Goal: Task Accomplishment & Management: Manage account settings

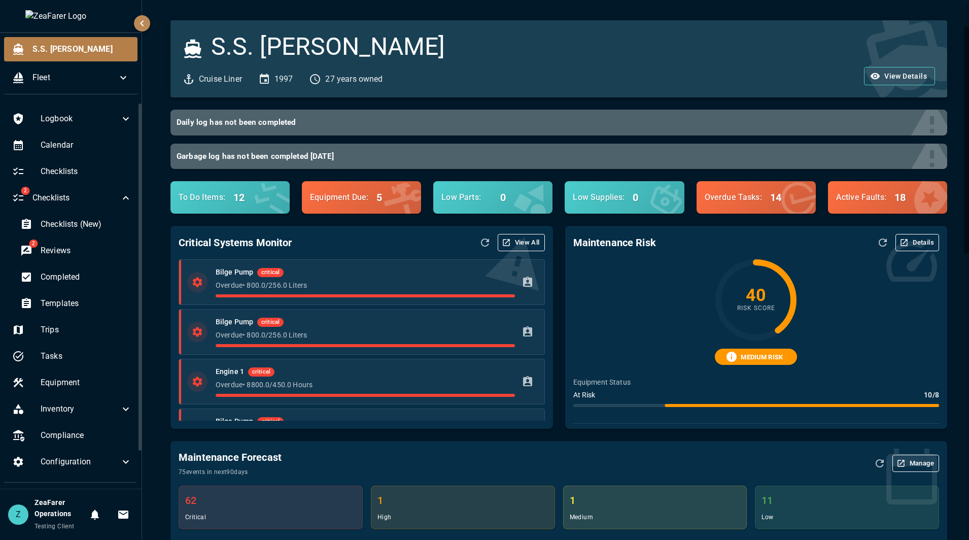
drag, startPoint x: 0, startPoint y: 0, endPoint x: 487, endPoint y: 386, distance: 621.4
click at [479, 243] on icon "Refresh Data" at bounding box center [485, 242] width 12 height 12
click at [75, 294] on div "Templates" at bounding box center [76, 303] width 128 height 24
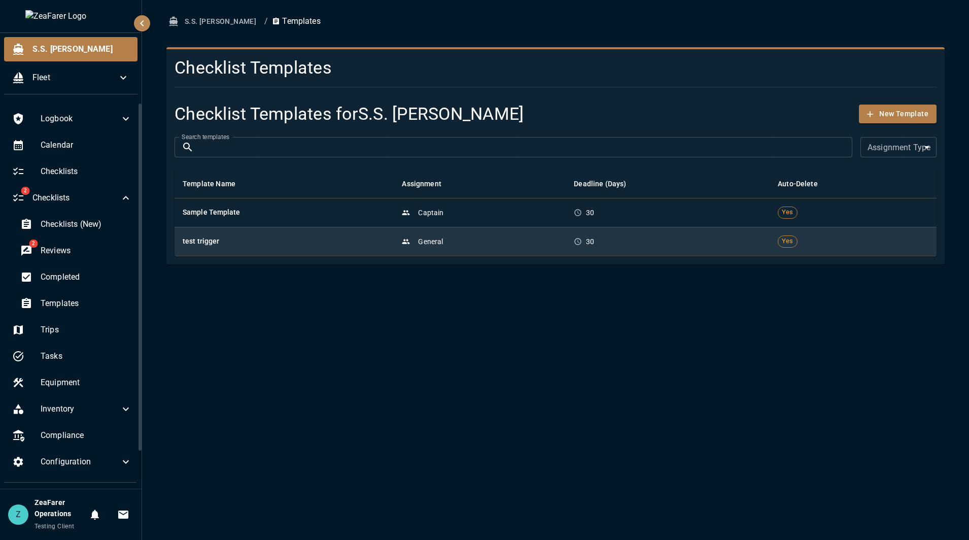
click at [482, 244] on div "General" at bounding box center [480, 241] width 156 height 10
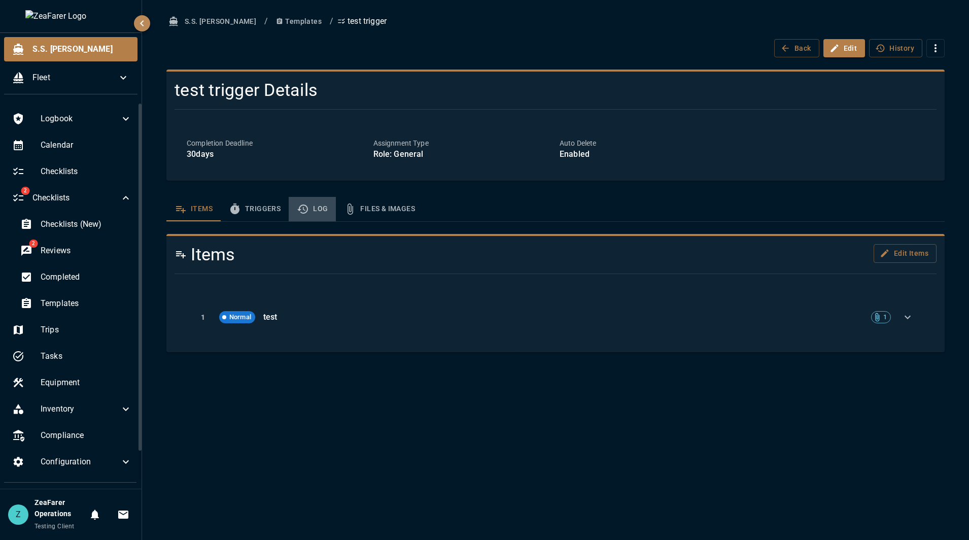
click at [318, 207] on button "Log" at bounding box center [312, 209] width 47 height 24
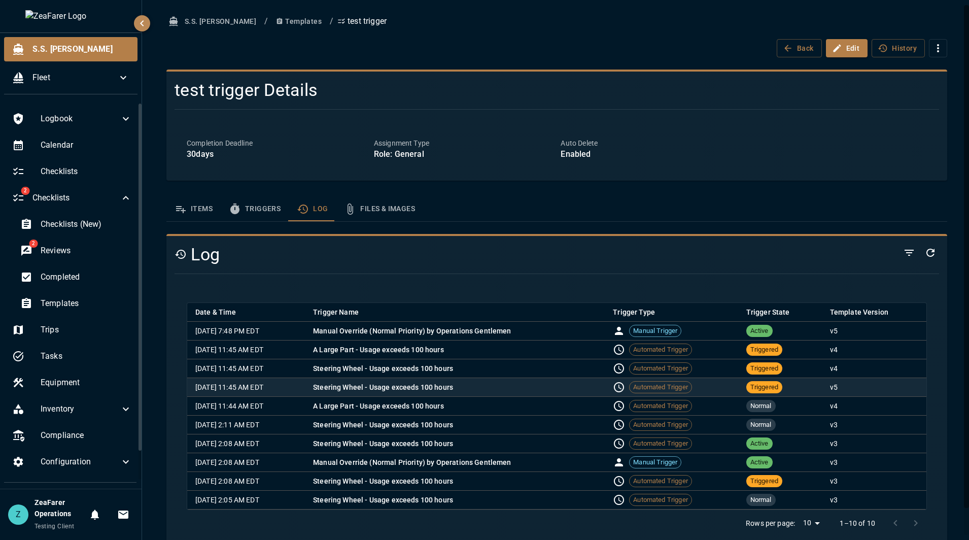
scroll to position [29, 0]
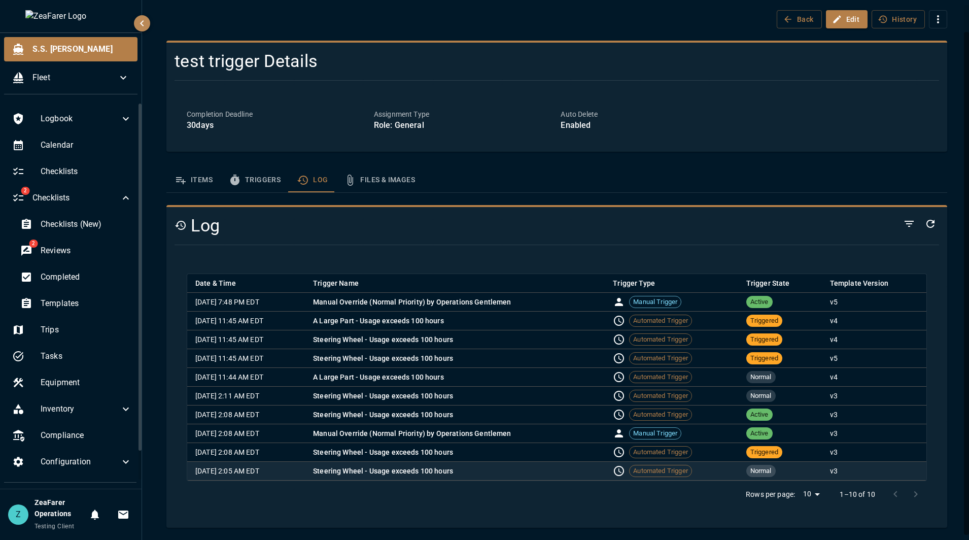
click at [449, 470] on p "Steering Wheel - Usage exceeds 100 hours" at bounding box center [455, 471] width 284 height 10
drag, startPoint x: 488, startPoint y: 467, endPoint x: 807, endPoint y: 470, distance: 319.0
click at [807, 470] on tr "[DATE] 2:05 AM EDT Steering Wheel - Usage exceeds 100 hours Automated Trigger N…" at bounding box center [556, 471] width 739 height 19
click at [807, 470] on td "Normal" at bounding box center [780, 471] width 84 height 19
drag, startPoint x: 807, startPoint y: 470, endPoint x: 646, endPoint y: 468, distance: 161.3
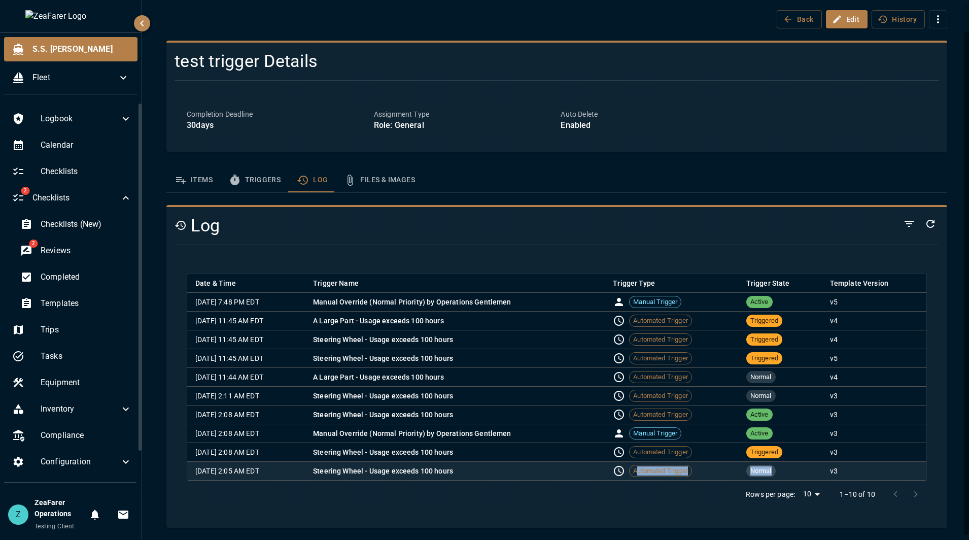
click at [646, 468] on tr "[DATE] 2:05 AM EDT Steering Wheel - Usage exceeds 100 hours Automated Trigger N…" at bounding box center [556, 471] width 739 height 19
click at [646, 468] on span "Automated Trigger" at bounding box center [660, 471] width 62 height 10
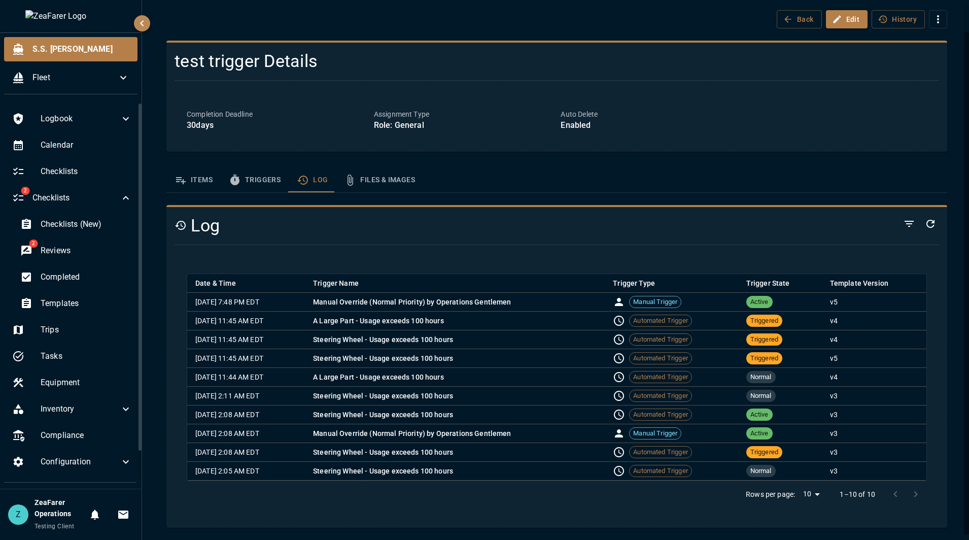
click at [261, 199] on div "Items Triggers Log Files & Images Log Date & Time Trigger Name Trigger Type Tri…" at bounding box center [556, 348] width 781 height 360
click at [257, 185] on button "Triggers" at bounding box center [255, 180] width 68 height 24
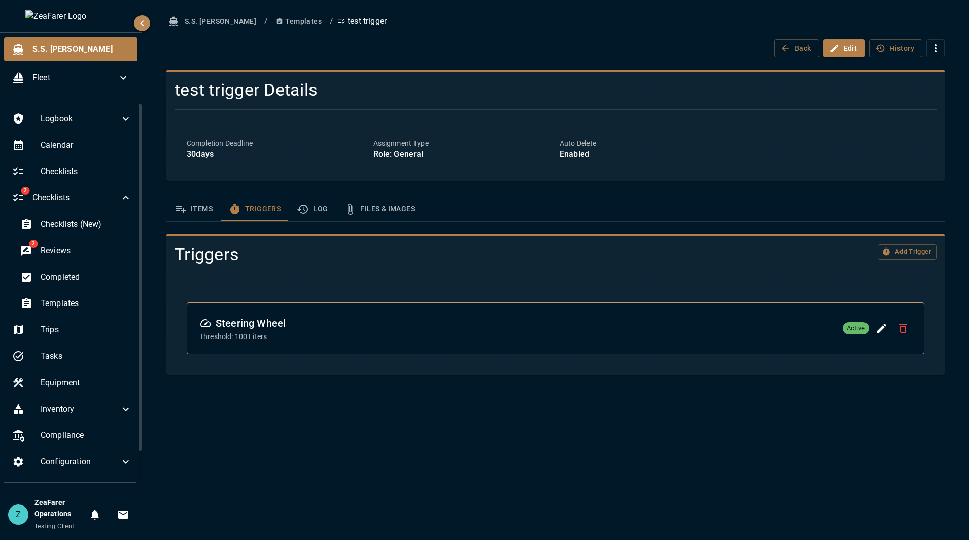
click at [312, 205] on button "Log" at bounding box center [312, 209] width 47 height 24
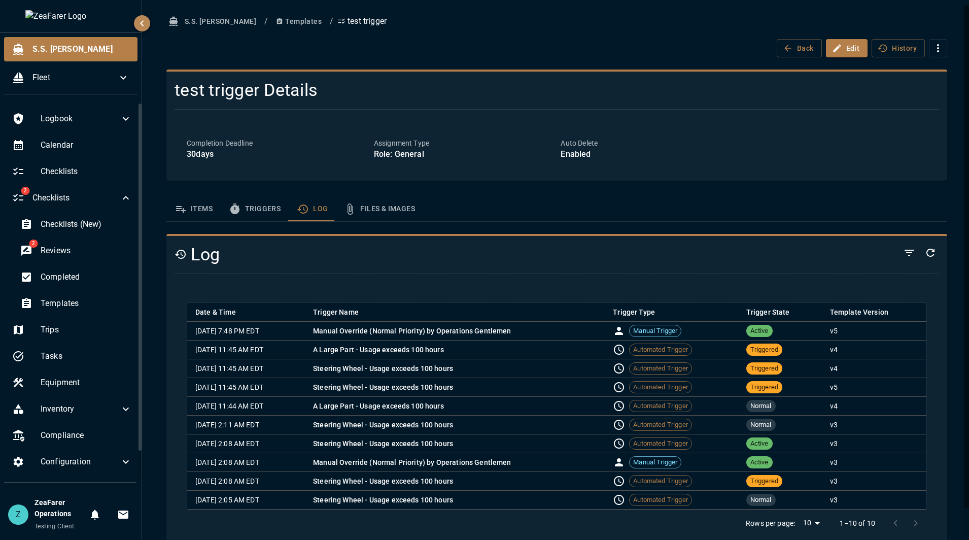
click at [646, 285] on div "Date & Time Trigger Name Trigger Type Trigger State Template Version [DATE] 7:4…" at bounding box center [552, 415] width 772 height 266
click at [640, 271] on div at bounding box center [552, 273] width 772 height 17
click at [271, 219] on button "Triggers" at bounding box center [255, 209] width 68 height 24
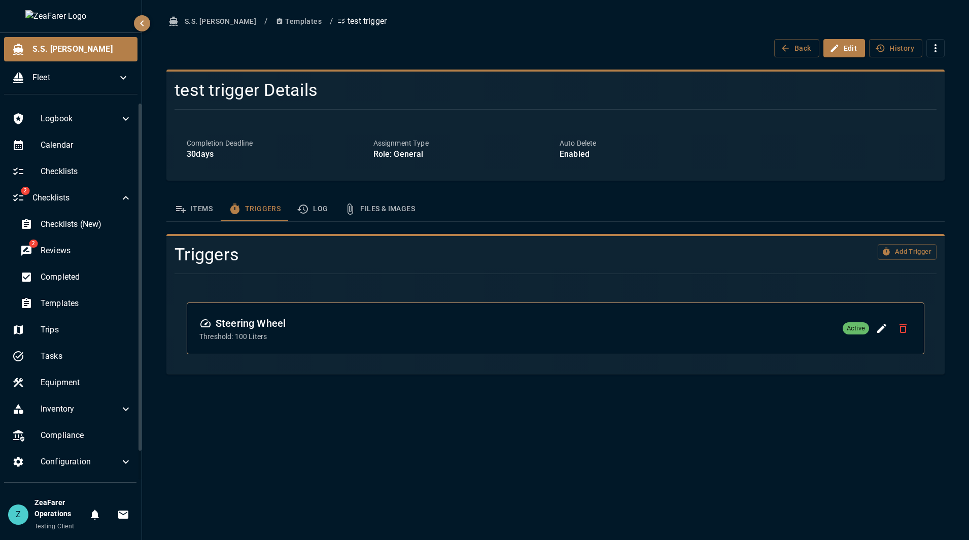
click at [907, 330] on icon "Delete Trigger" at bounding box center [903, 328] width 12 height 12
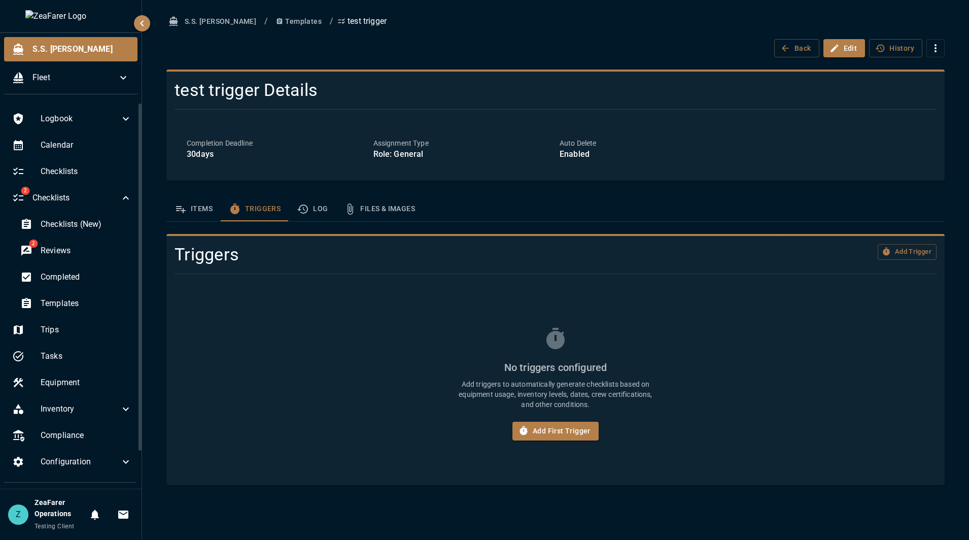
click at [310, 210] on button "Log" at bounding box center [312, 209] width 47 height 24
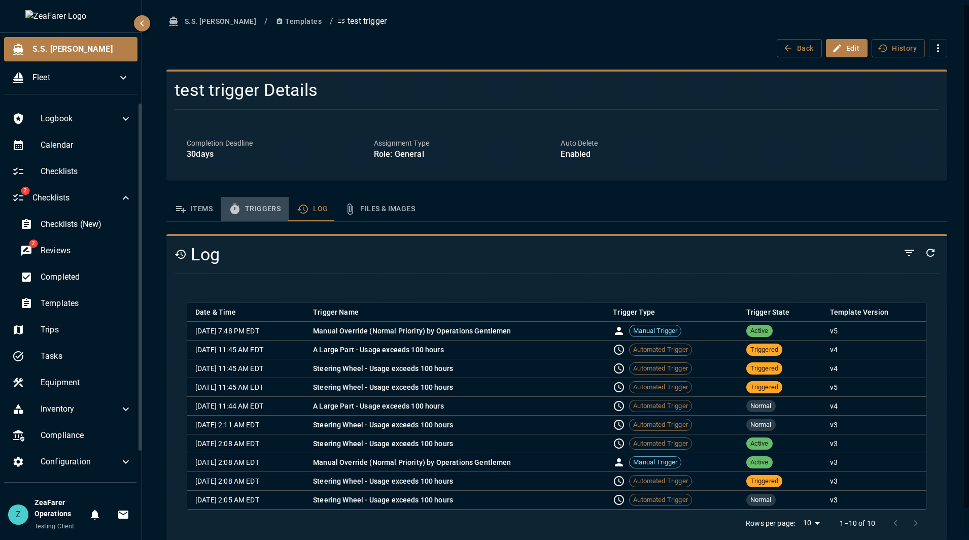
click at [256, 214] on button "Triggers" at bounding box center [255, 209] width 68 height 24
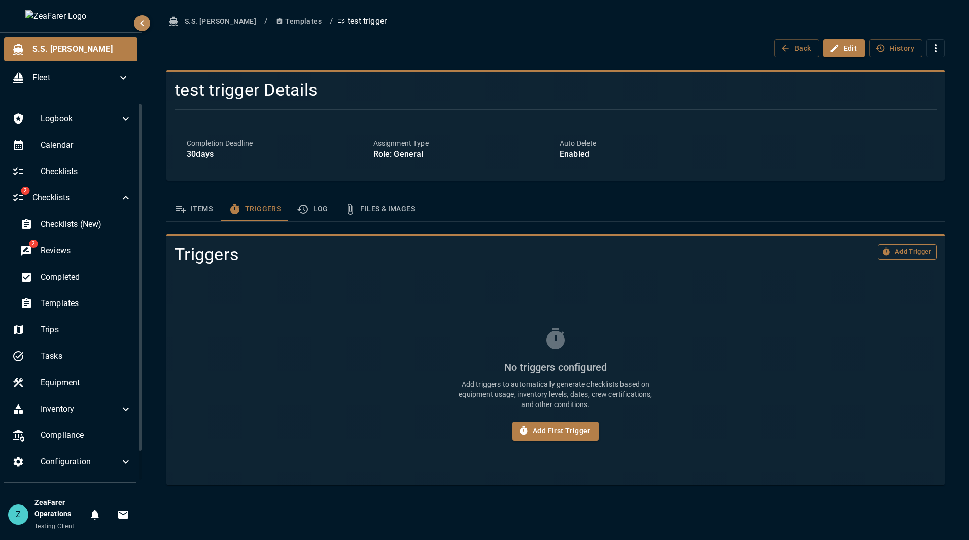
click at [898, 251] on button "Add Trigger" at bounding box center [906, 252] width 59 height 16
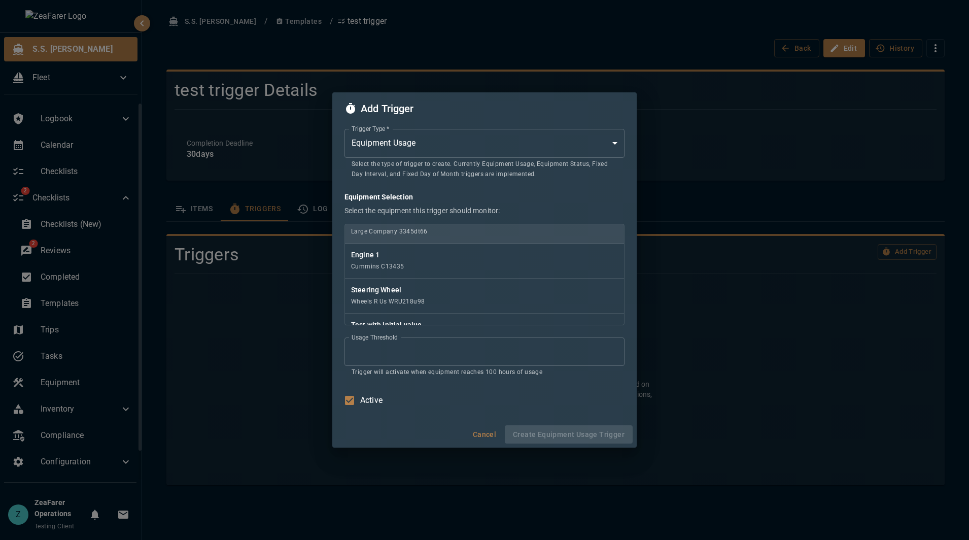
scroll to position [101, 0]
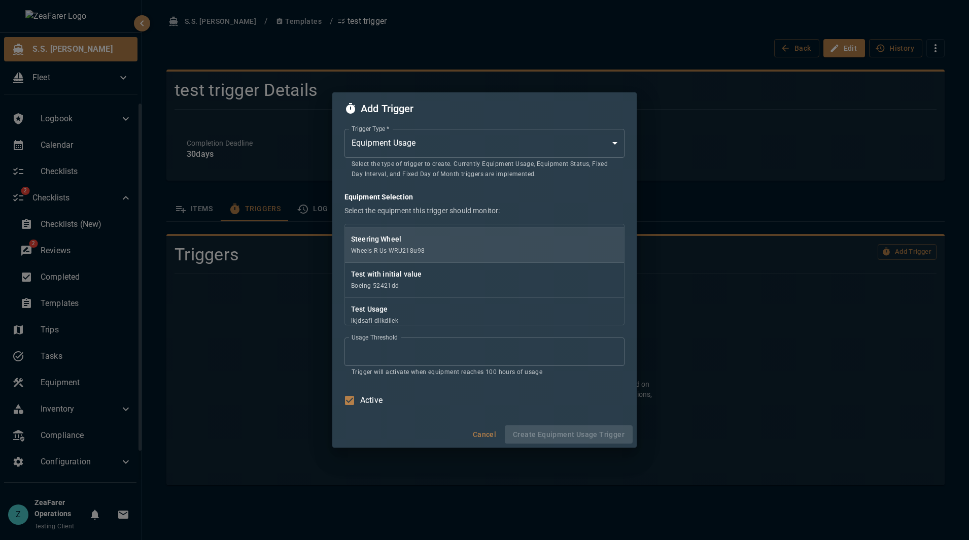
click at [433, 249] on div "Steering Wheel Wheels R Us WRU218u98" at bounding box center [484, 245] width 279 height 35
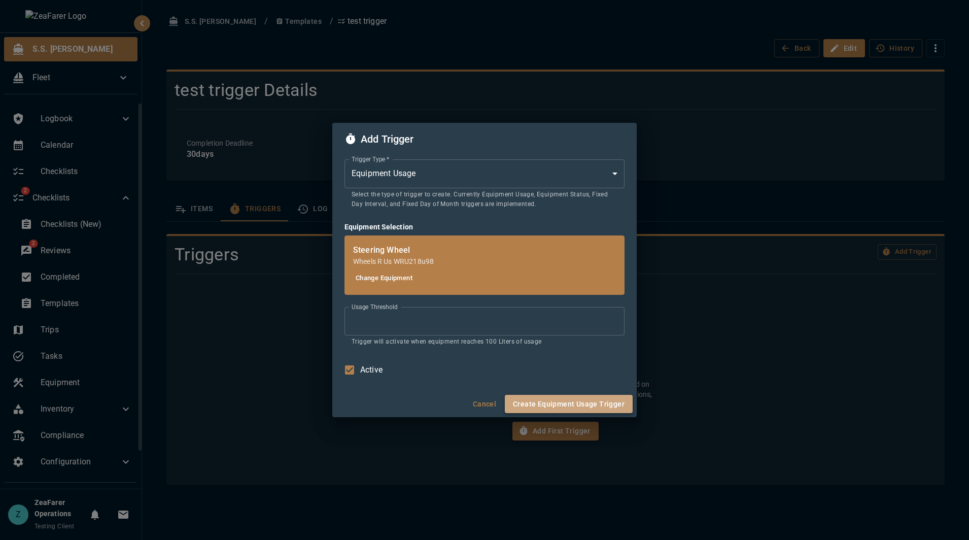
click at [594, 405] on button "Create Equipment Usage Trigger" at bounding box center [569, 404] width 128 height 19
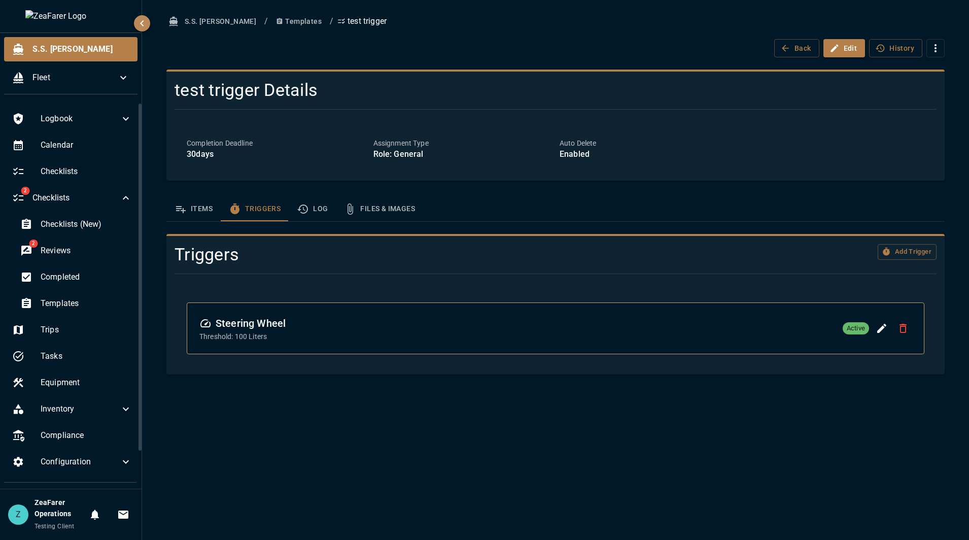
click at [463, 274] on hr at bounding box center [555, 273] width 762 height 1
click at [175, 201] on button "Items" at bounding box center [193, 209] width 54 height 24
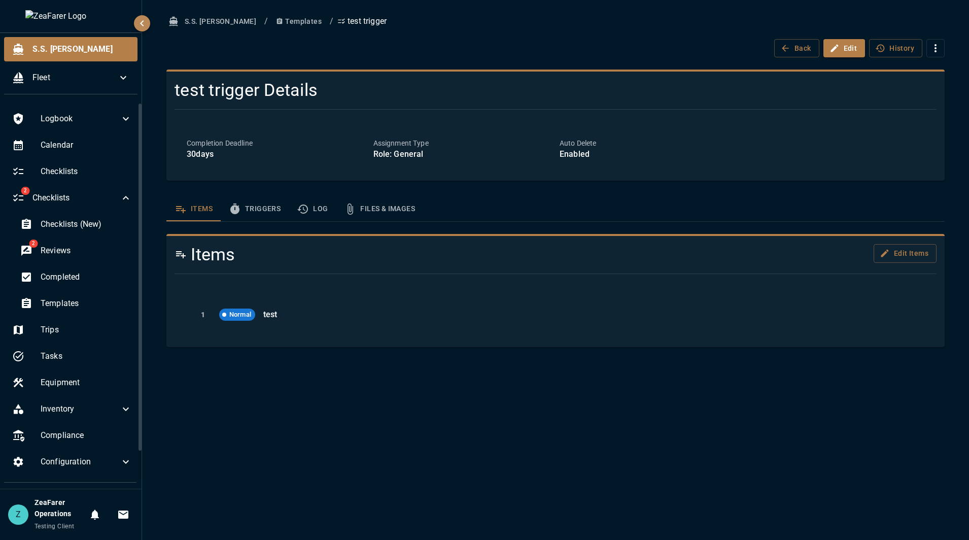
click at [320, 210] on button "Log" at bounding box center [312, 209] width 47 height 24
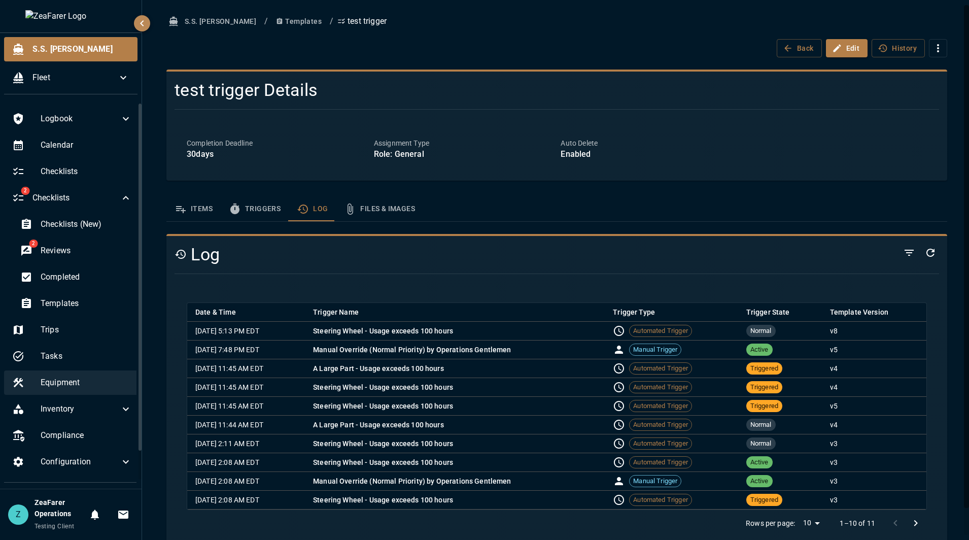
click at [79, 384] on span "Equipment" at bounding box center [86, 382] width 91 height 12
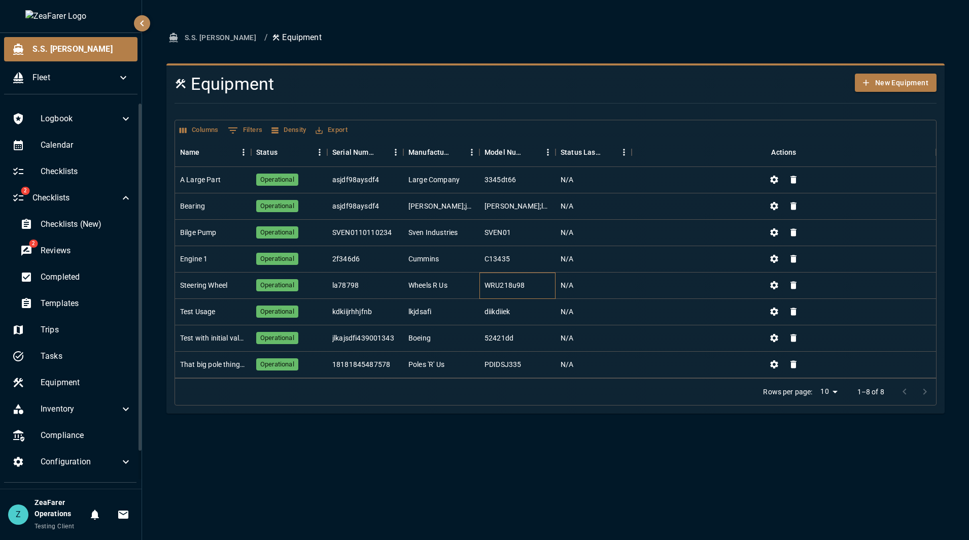
click at [517, 291] on div "WRU218u98" at bounding box center [517, 285] width 76 height 26
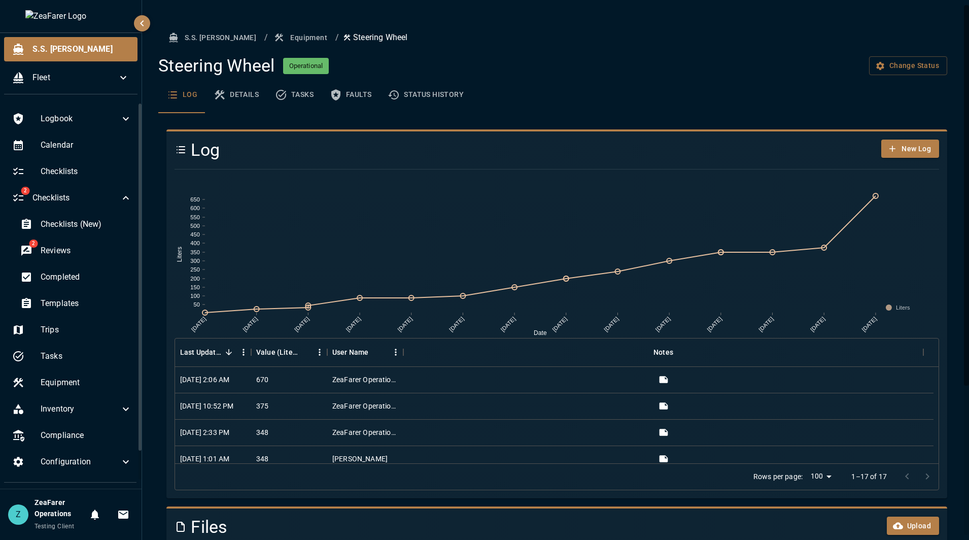
click at [476, 167] on div at bounding box center [552, 169] width 772 height 17
click at [290, 498] on div "Log New Log [DATE] [DATE] [DATE] [DATE] [DATE] [DATE] [DATE] [DATE] [DATE] [DAT…" at bounding box center [552, 422] width 789 height 602
click at [77, 48] on span "S.S. [PERSON_NAME]" at bounding box center [80, 49] width 97 height 12
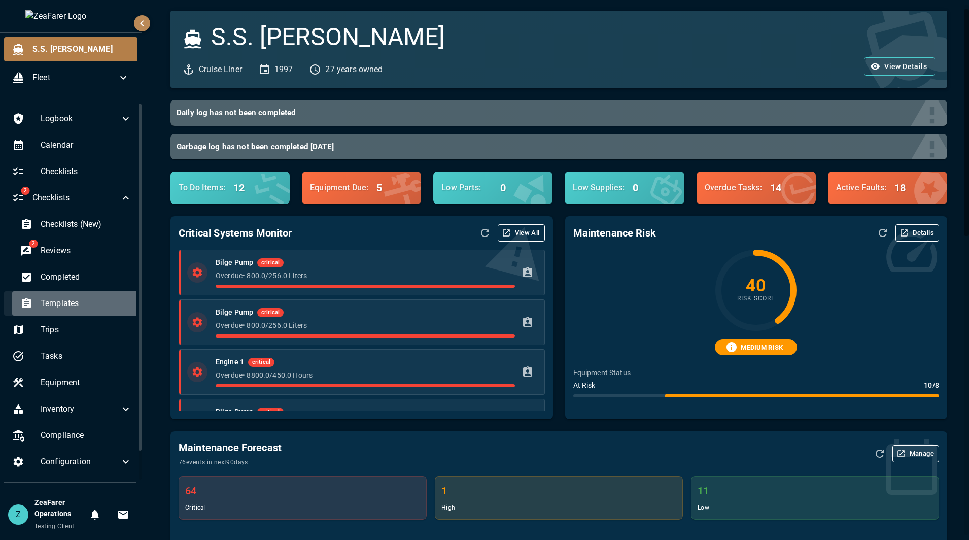
click at [78, 306] on span "Templates" at bounding box center [86, 303] width 91 height 12
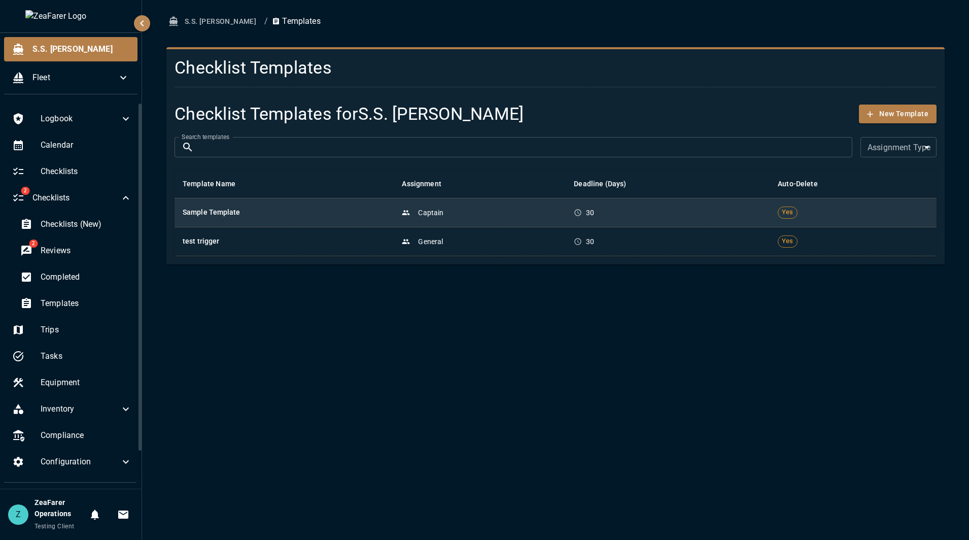
click at [299, 221] on td "Sample Template" at bounding box center [283, 212] width 219 height 29
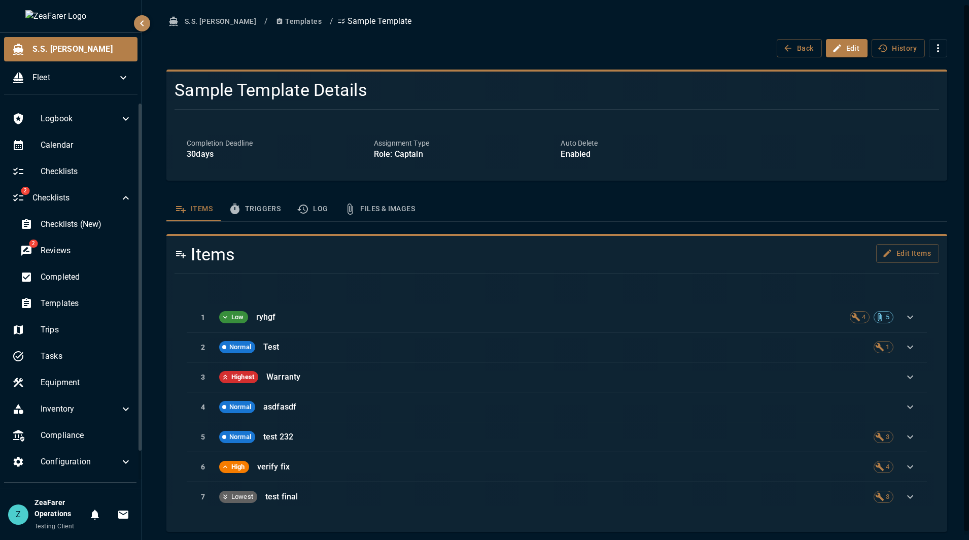
click at [259, 213] on button "Triggers" at bounding box center [255, 209] width 68 height 24
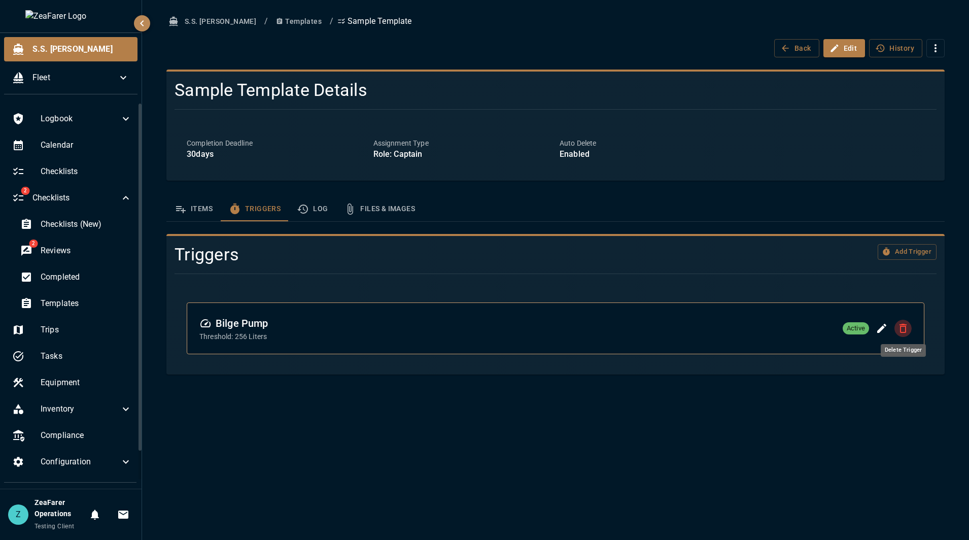
click at [902, 327] on icon "Delete Trigger" at bounding box center [902, 328] width 7 height 9
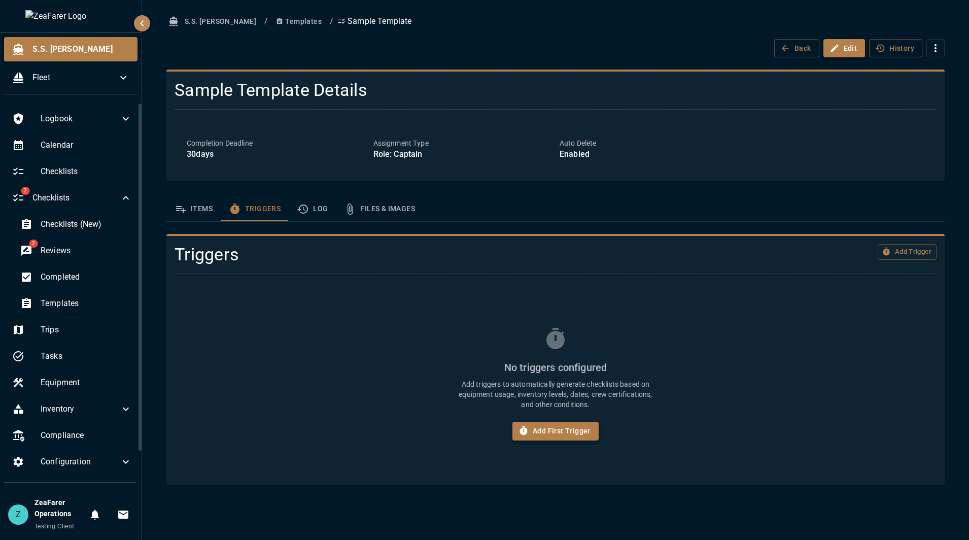
click at [545, 426] on button "Add First Trigger" at bounding box center [555, 430] width 86 height 19
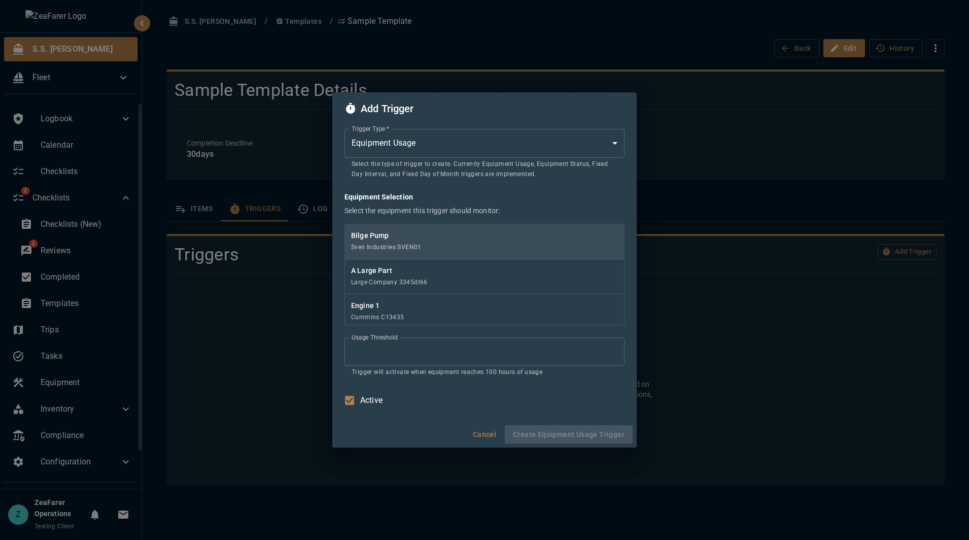
click at [436, 239] on p "Bilge Pump" at bounding box center [484, 235] width 267 height 10
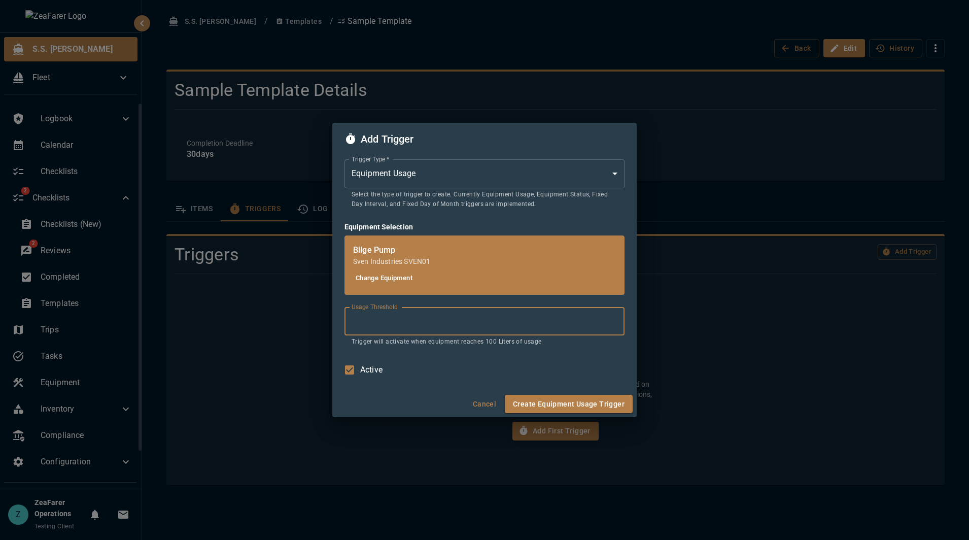
click at [438, 325] on input "***" at bounding box center [484, 321] width 280 height 28
click at [434, 324] on input "***" at bounding box center [484, 321] width 280 height 28
click at [431, 324] on input "***" at bounding box center [484, 321] width 280 height 28
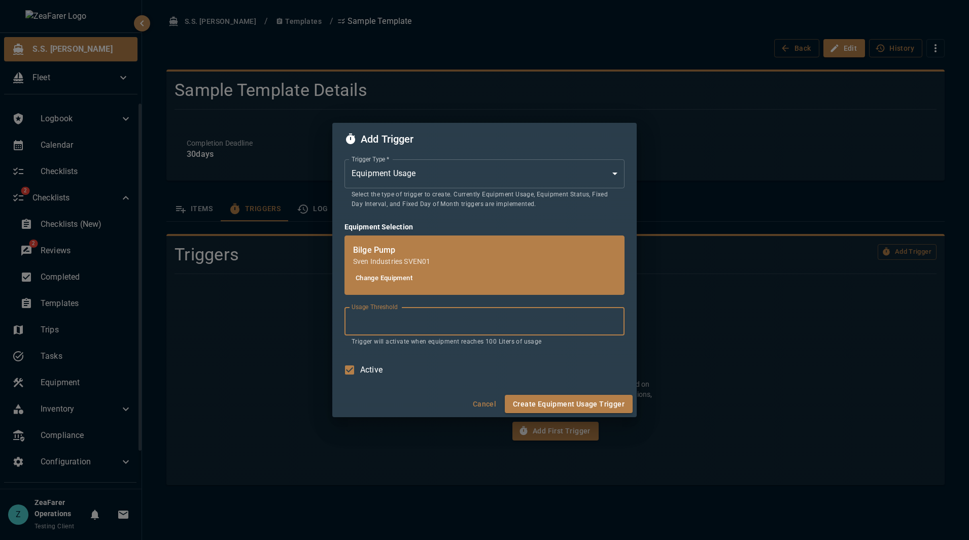
click at [431, 324] on input "***" at bounding box center [484, 321] width 280 height 28
drag, startPoint x: 361, startPoint y: 318, endPoint x: 334, endPoint y: 318, distance: 27.4
click at [334, 318] on div "Trigger Type   * Equipment Usage * Trigger Type   * Select the type of trigger …" at bounding box center [484, 272] width 304 height 235
type input "***"
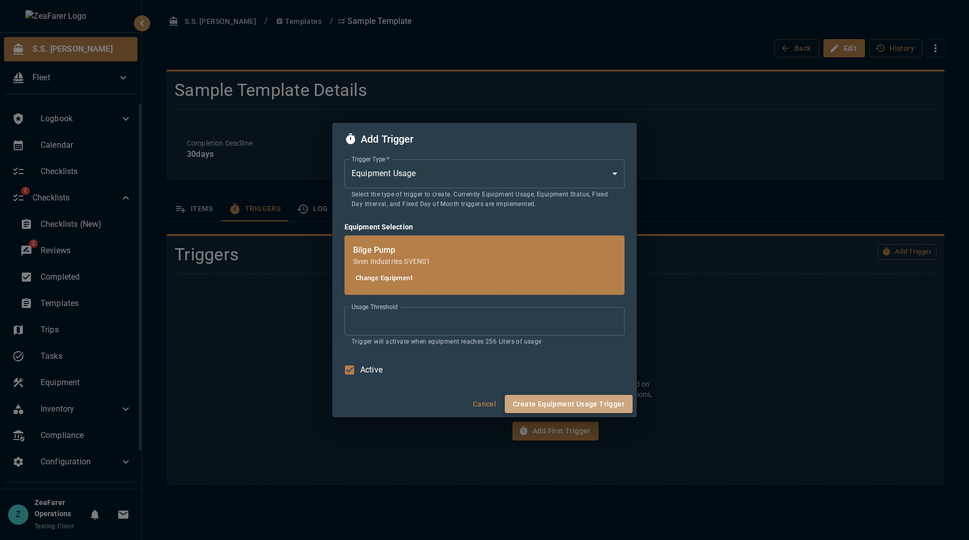
click at [608, 404] on button "Create Equipment Usage Trigger" at bounding box center [569, 404] width 128 height 19
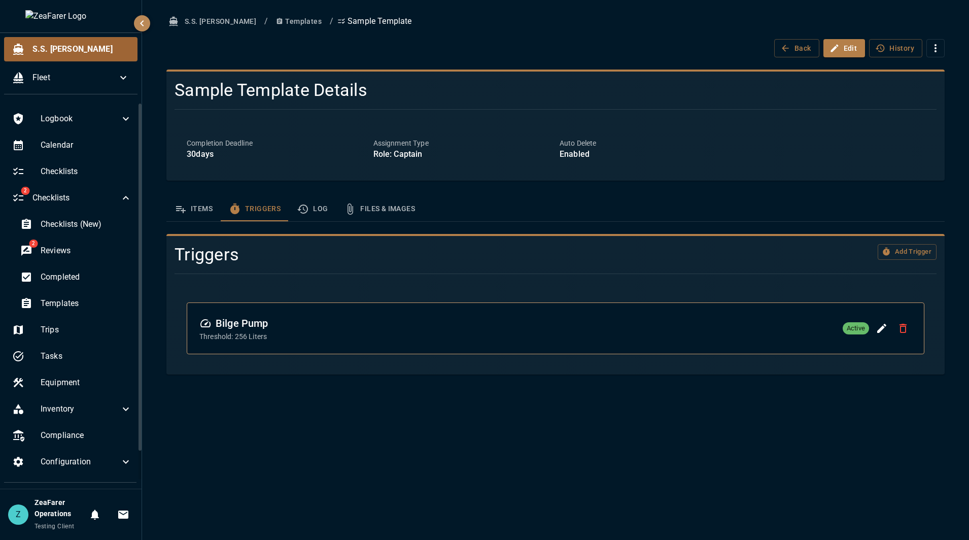
click at [110, 49] on span "S.S. [PERSON_NAME]" at bounding box center [80, 49] width 97 height 12
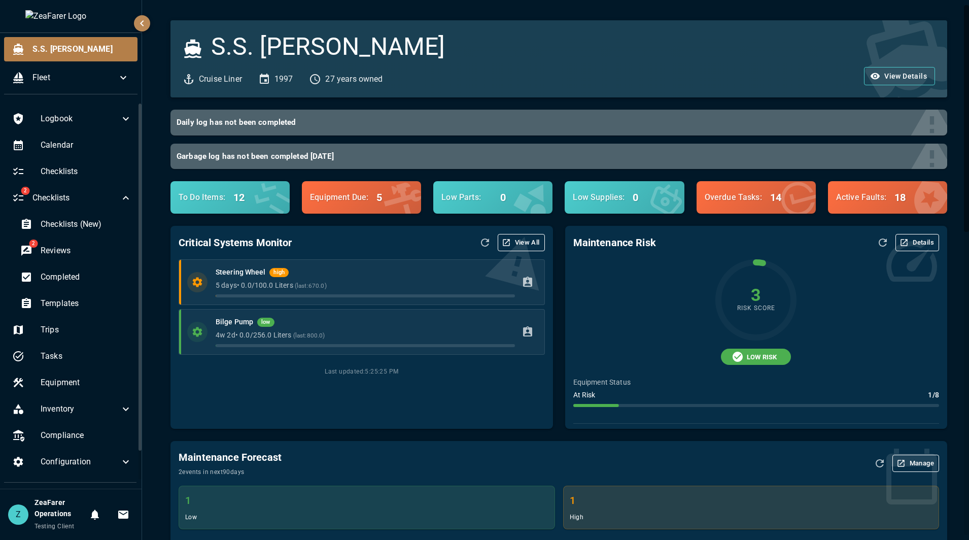
click at [325, 241] on div "Critical Systems Monitor View All" at bounding box center [362, 242] width 366 height 17
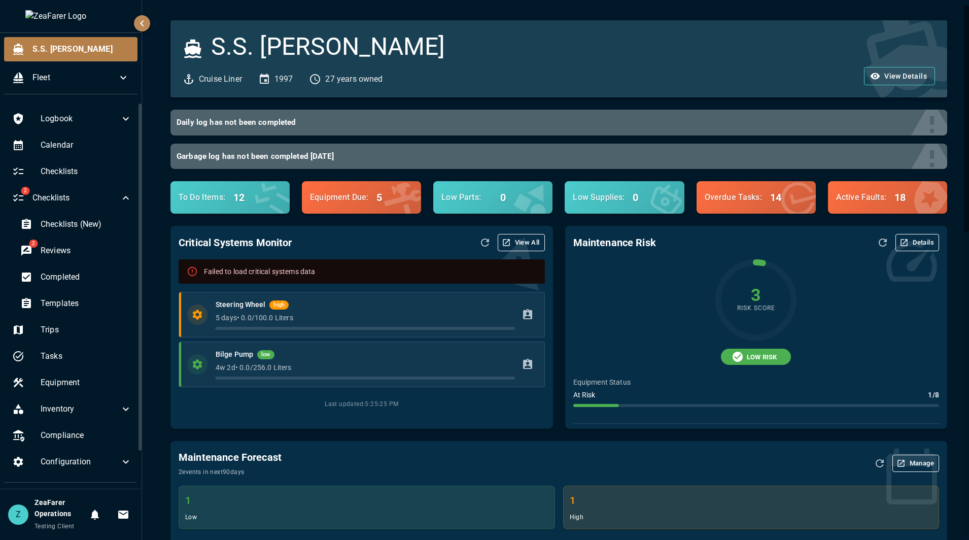
click at [481, 245] on icon "Refresh Data" at bounding box center [485, 242] width 12 height 12
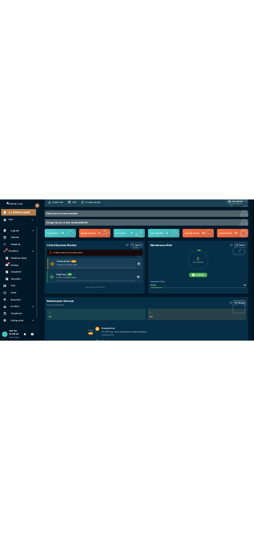
scroll to position [51, 0]
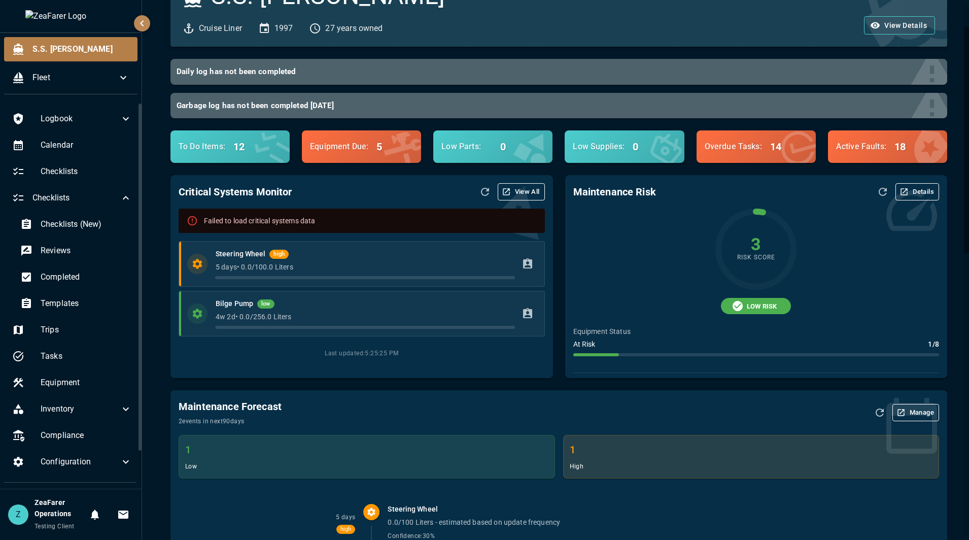
click at [479, 189] on icon "Refresh Data" at bounding box center [485, 192] width 12 height 12
click at [480, 186] on icon "Refresh Data" at bounding box center [485, 192] width 12 height 12
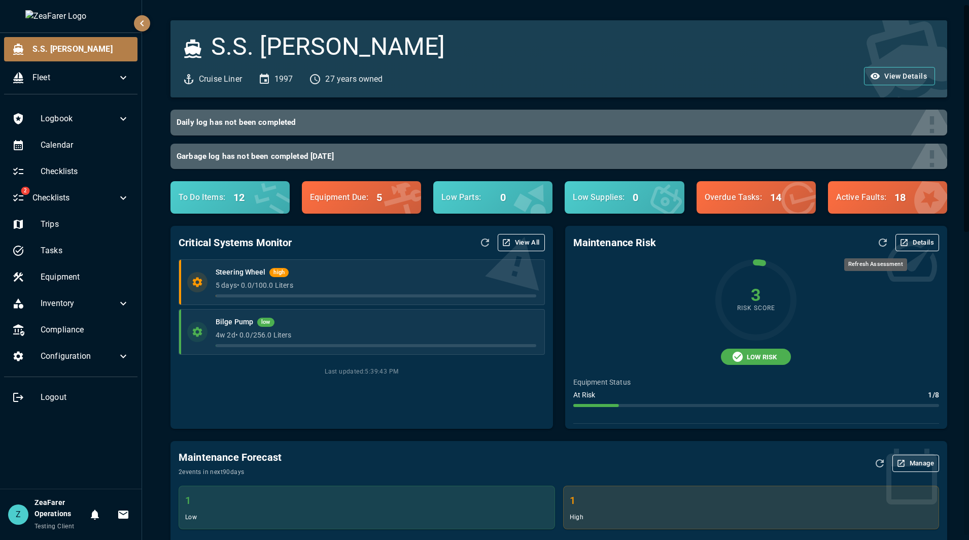
click at [876, 240] on icon "Refresh Assessment" at bounding box center [882, 242] width 12 height 12
drag, startPoint x: 569, startPoint y: 379, endPoint x: 662, endPoint y: 389, distance: 93.8
click at [662, 389] on div "Maintenance Risk Details 3 Risk Score LOW RISK Equipment Status At Risk 1 / 8 R…" at bounding box center [756, 327] width 382 height 203
click at [662, 389] on div "Equipment Status At Risk 1 / 8" at bounding box center [756, 392] width 366 height 30
click at [61, 278] on span "Equipment" at bounding box center [85, 277] width 89 height 12
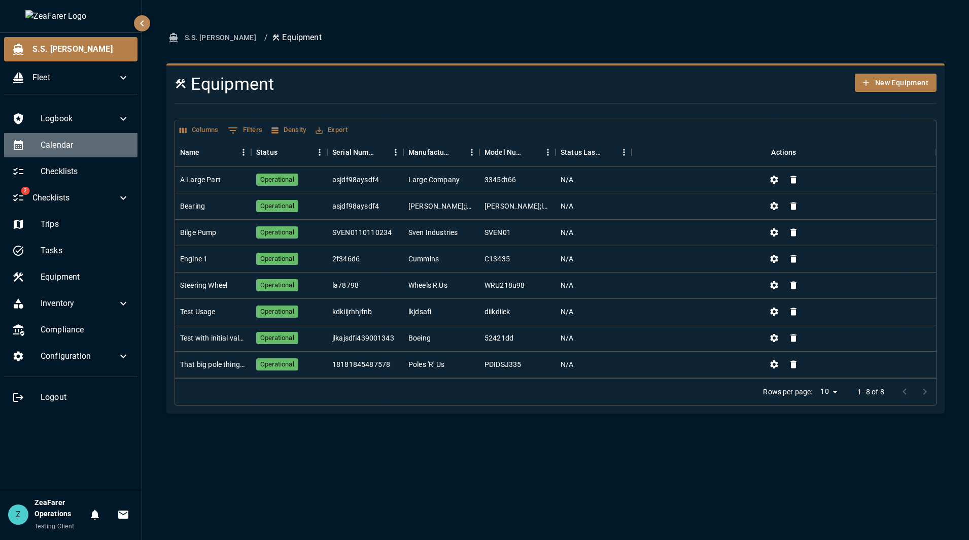
click at [61, 140] on span "Calendar" at bounding box center [85, 145] width 89 height 12
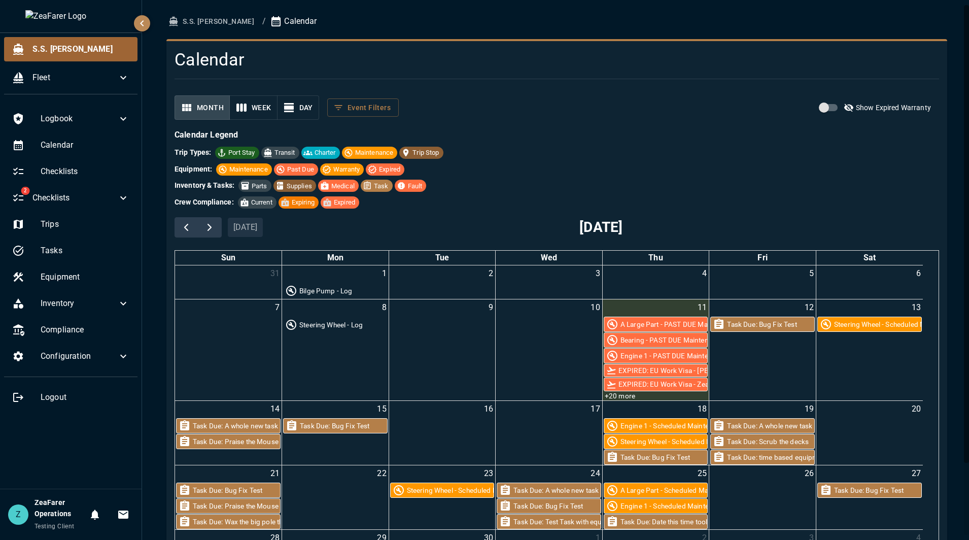
click at [72, 49] on span "S.S. [PERSON_NAME]" at bounding box center [80, 49] width 97 height 12
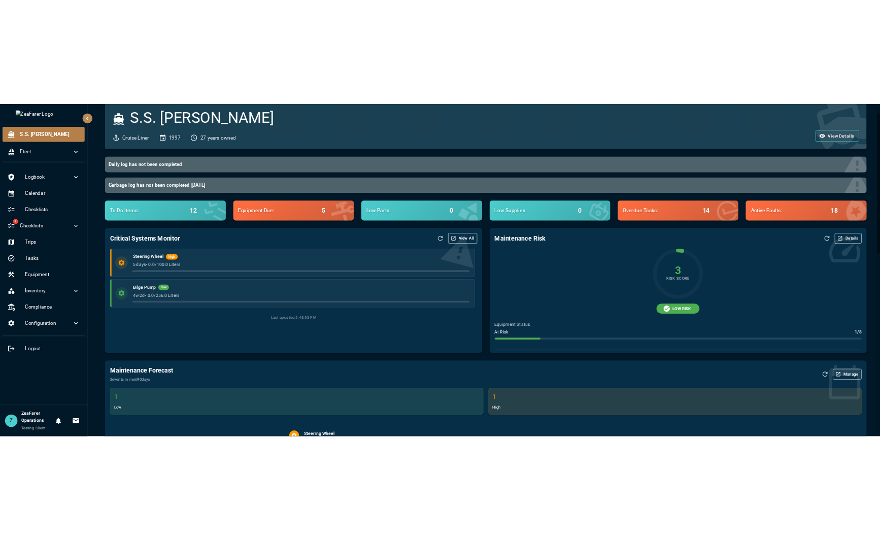
scroll to position [6, 0]
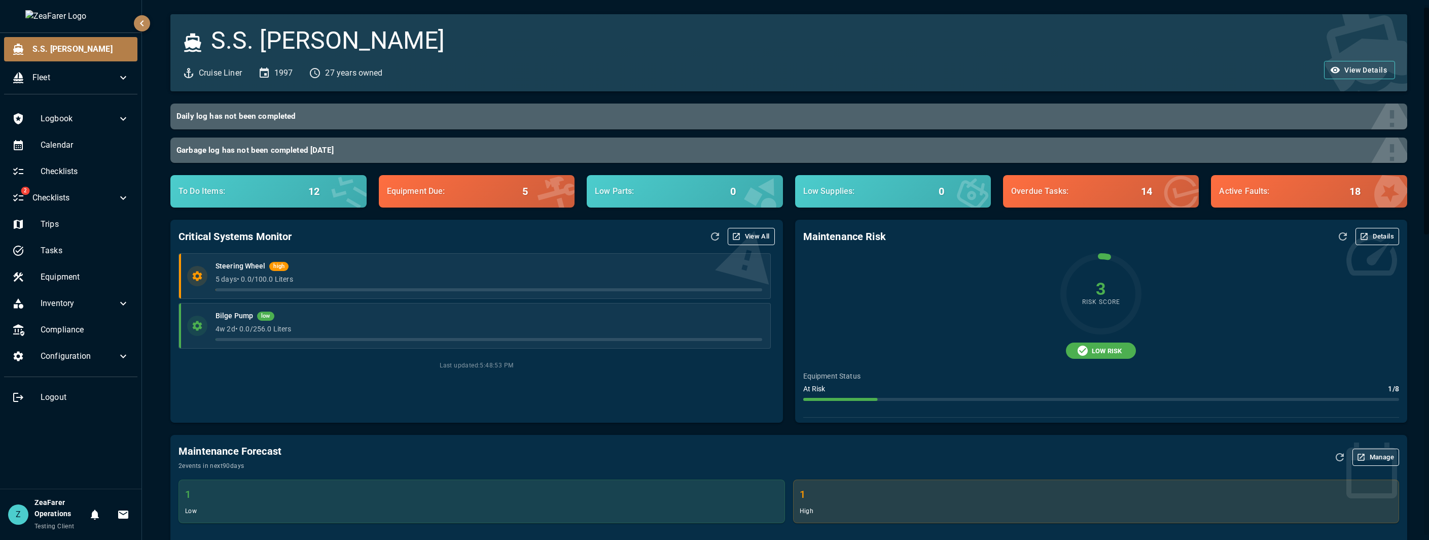
click at [106, 472] on div "Logbook Calendar Checklists 2 Checklists Trips Tasks Equipment Inventory Compli…" at bounding box center [71, 295] width 142 height 386
click at [752, 236] on button "View All" at bounding box center [751, 236] width 47 height 17
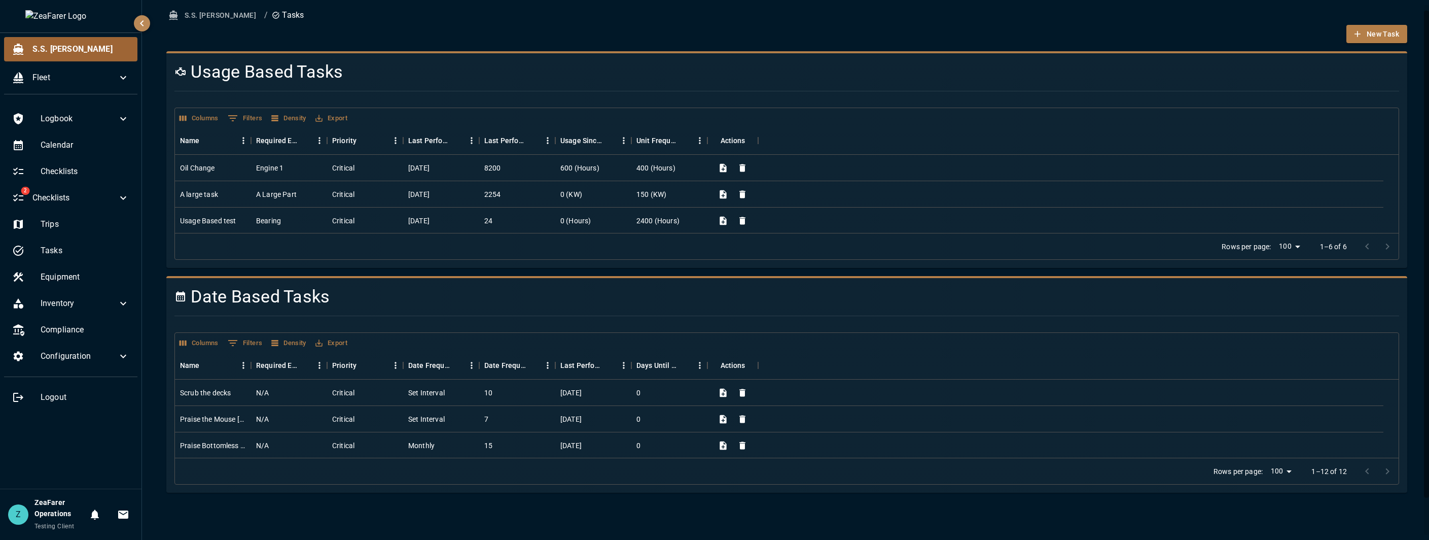
click at [85, 48] on span "S.S. [PERSON_NAME]" at bounding box center [80, 49] width 97 height 12
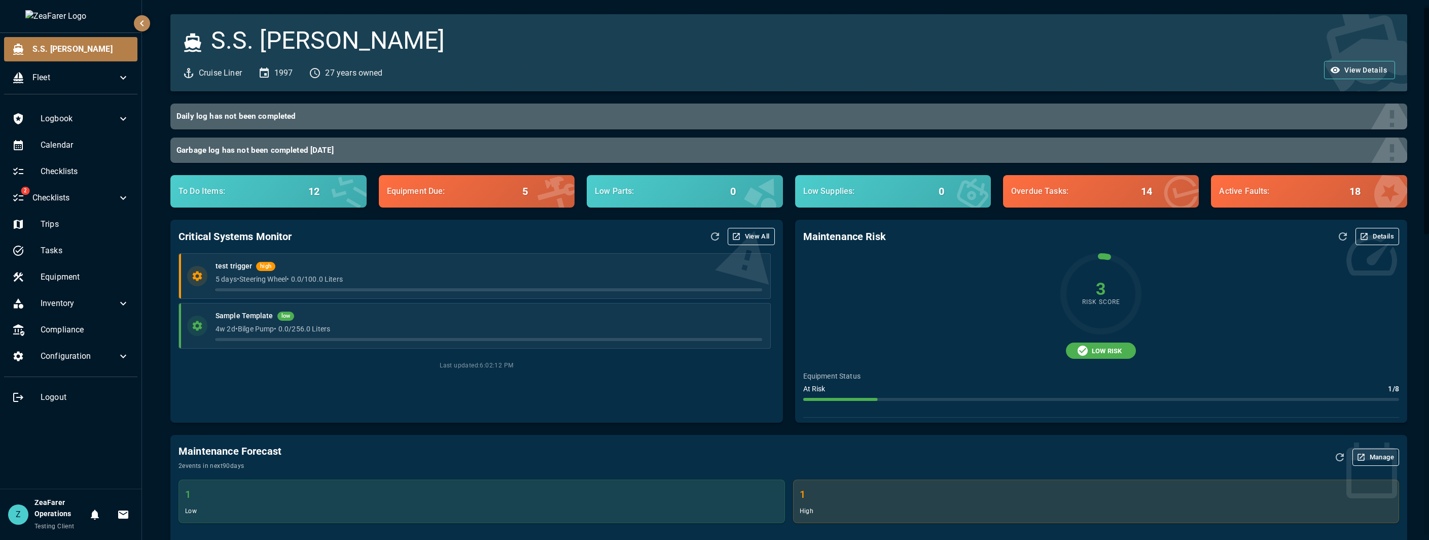
click at [785, 211] on div "Maintenance Risk Details 3 Risk Score LOW RISK Equipment Status At Risk 1 / 8 R…" at bounding box center [1095, 314] width 624 height 215
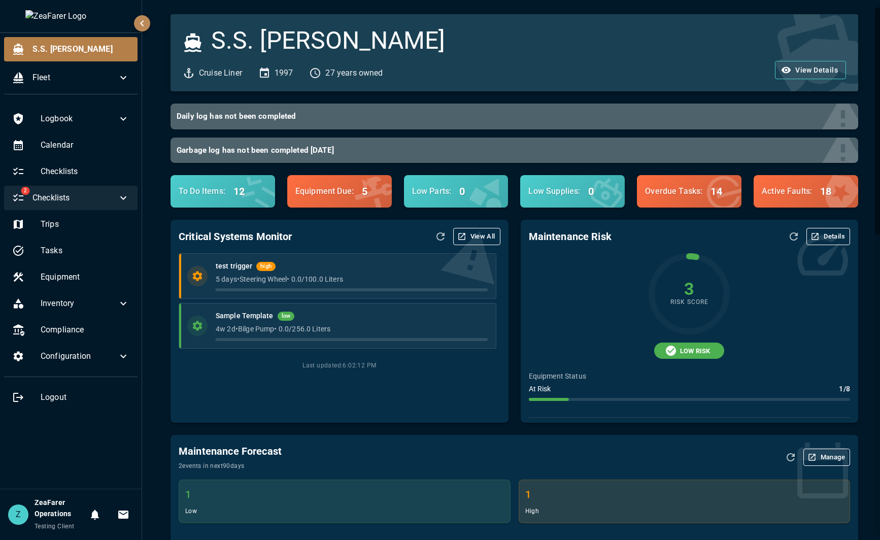
click at [83, 202] on span "Checklists" at bounding box center [74, 198] width 85 height 12
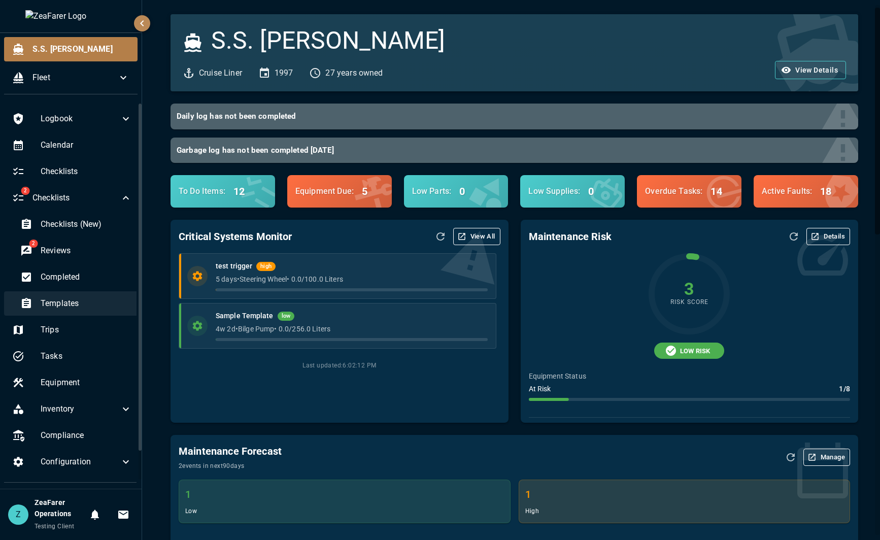
click at [72, 300] on span "Templates" at bounding box center [86, 303] width 91 height 12
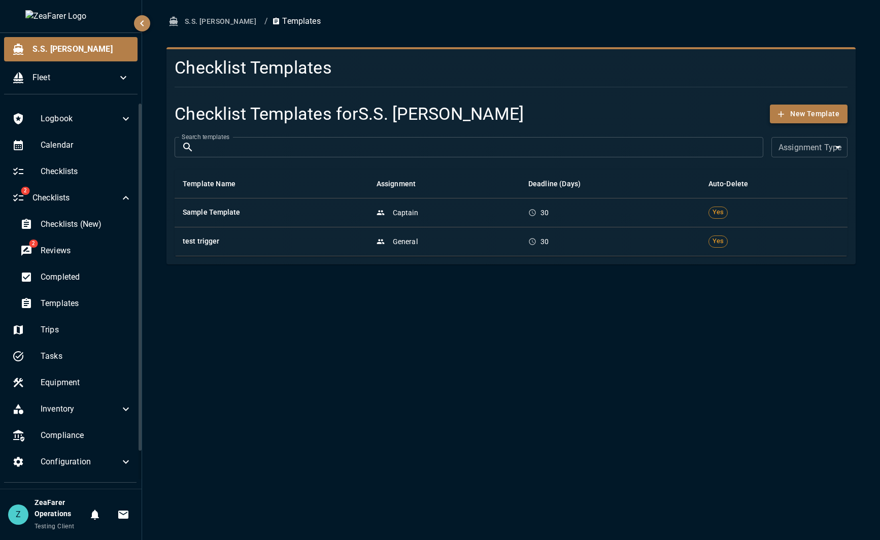
click at [793, 107] on button "New Template" at bounding box center [808, 113] width 78 height 19
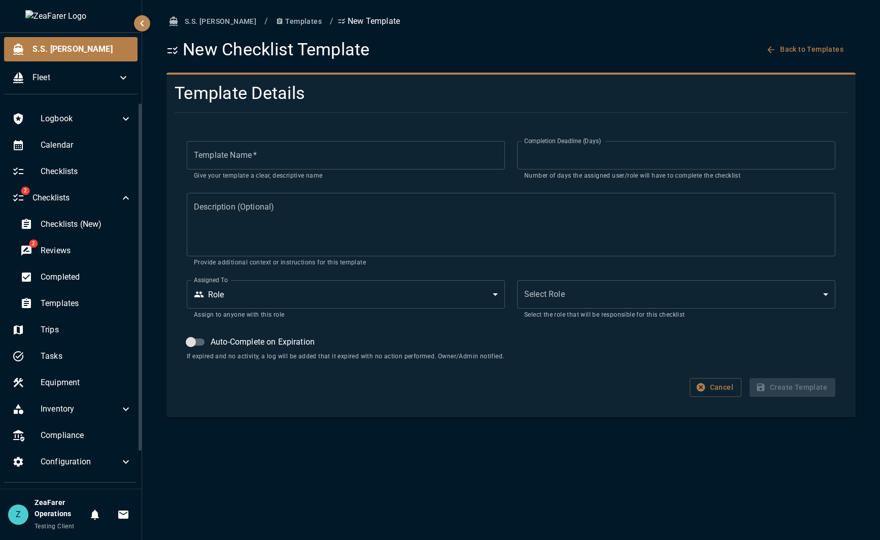
click at [289, 164] on input "Template Name   *" at bounding box center [346, 155] width 318 height 28
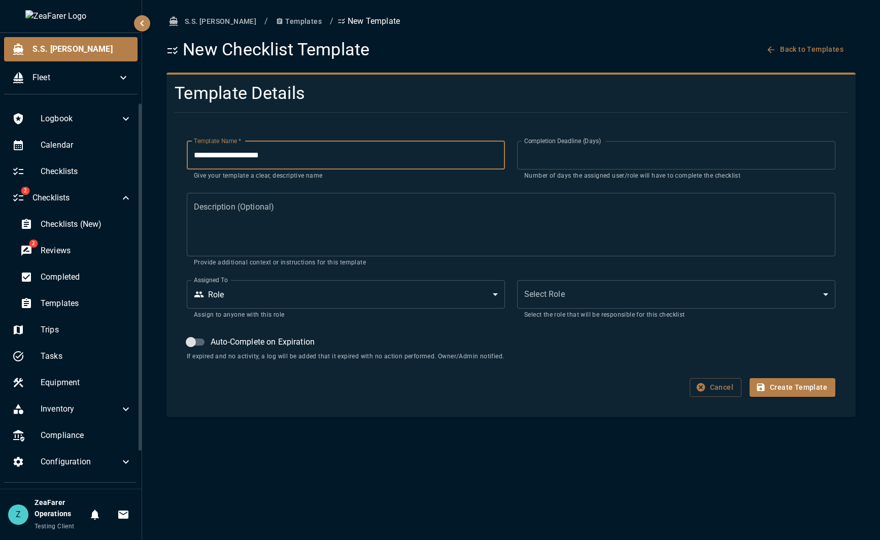
type input "**********"
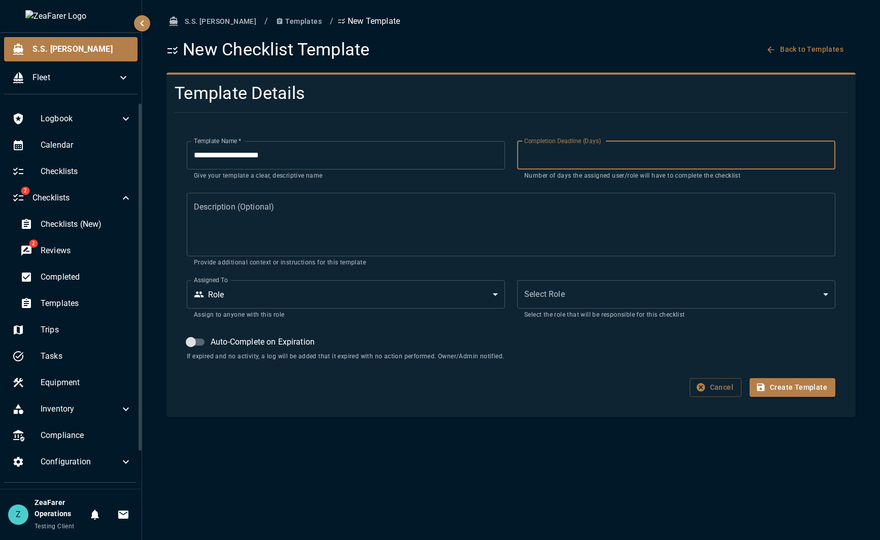
type textarea "*"
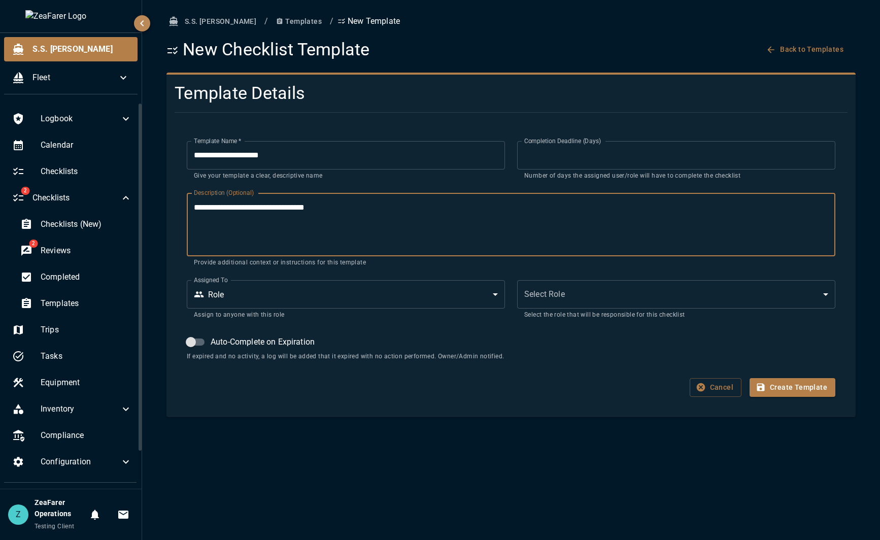
type textarea "**********"
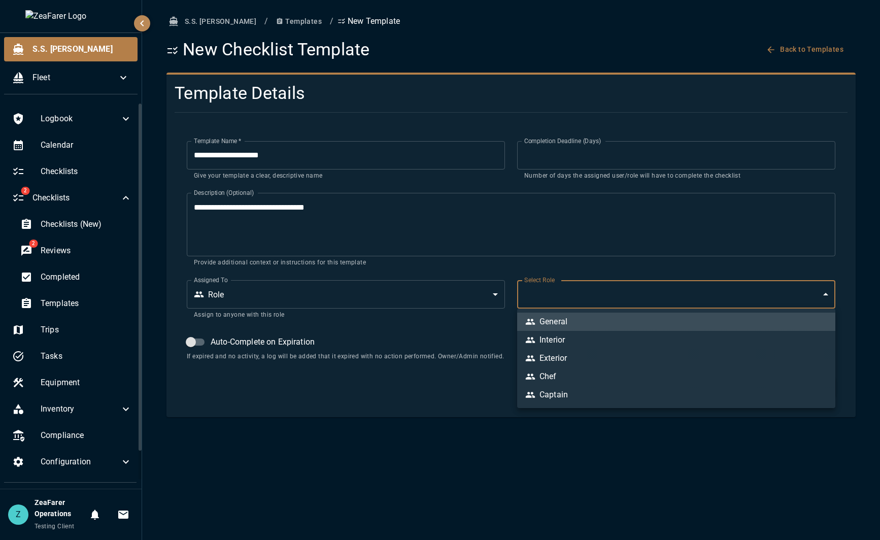
click at [529, 300] on body "**********" at bounding box center [440, 270] width 880 height 540
click at [598, 356] on li "Exterior" at bounding box center [676, 358] width 318 height 18
type input "*"
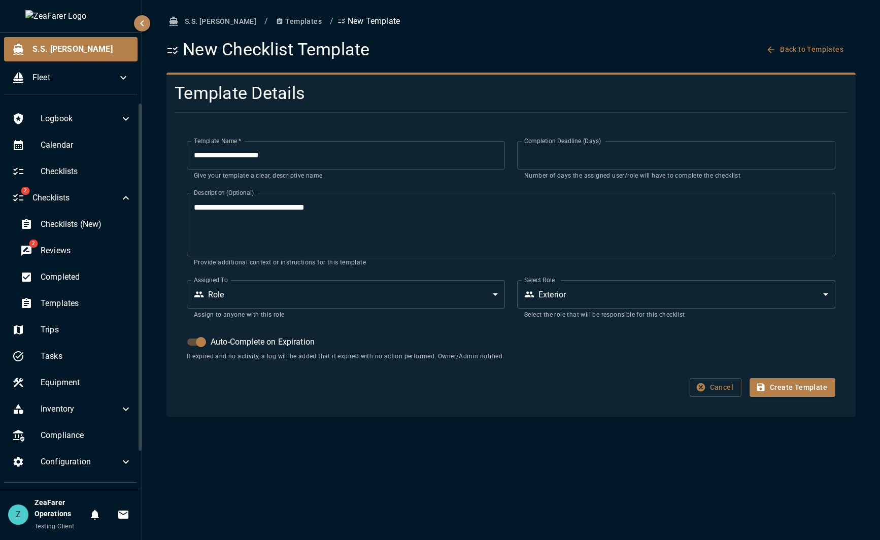
click at [563, 154] on input "**" at bounding box center [676, 155] width 318 height 28
click at [796, 387] on button "Create Template" at bounding box center [792, 387] width 86 height 19
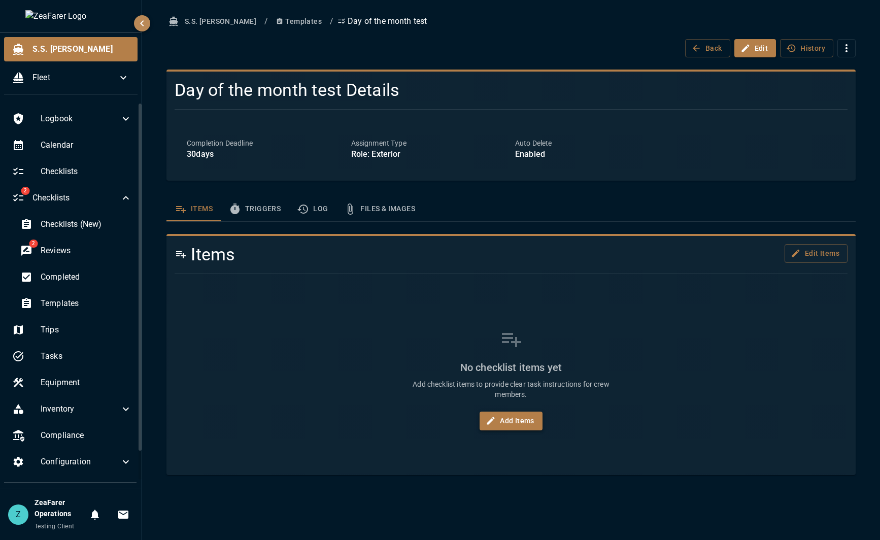
click at [521, 426] on button "Add Items" at bounding box center [510, 420] width 63 height 19
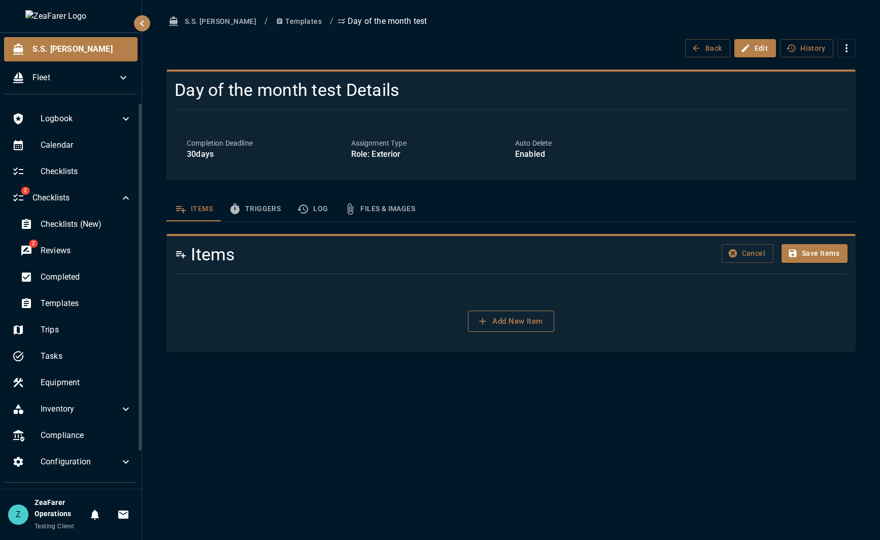
click at [533, 320] on button "Add New Item" at bounding box center [511, 320] width 86 height 21
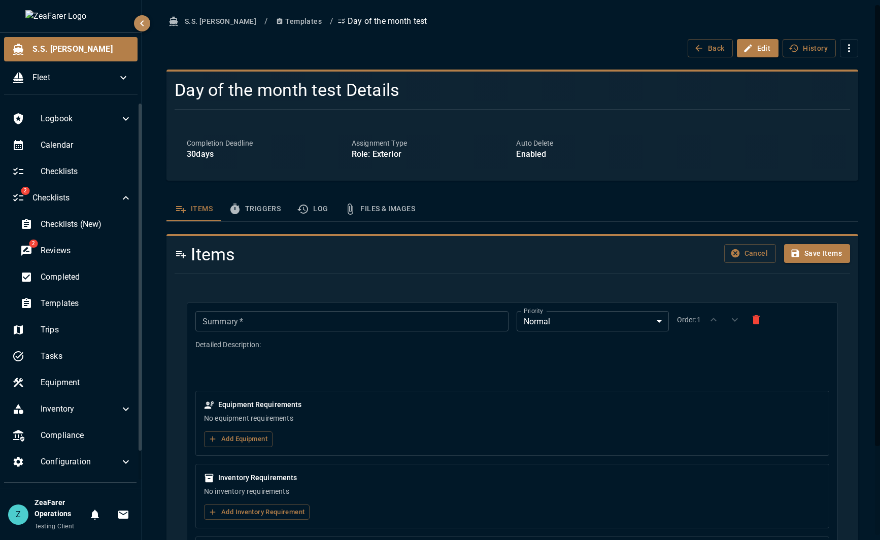
click at [312, 325] on input "Summary   *" at bounding box center [351, 321] width 312 height 20
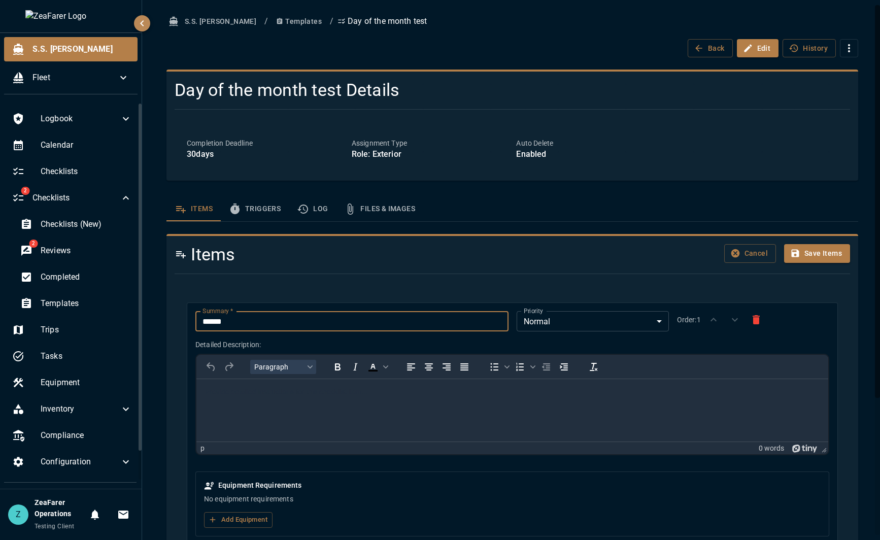
type input "******"
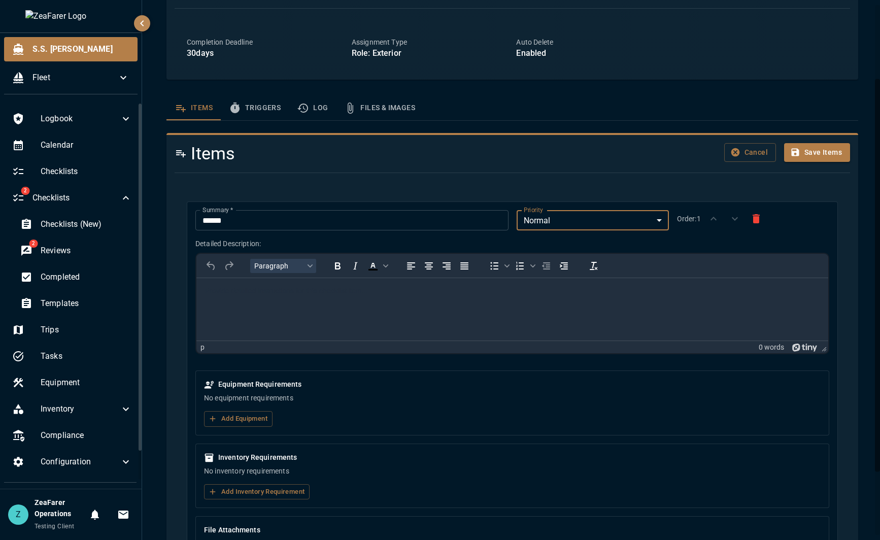
scroll to position [101, 0]
click at [274, 302] on html at bounding box center [511, 290] width 631 height 26
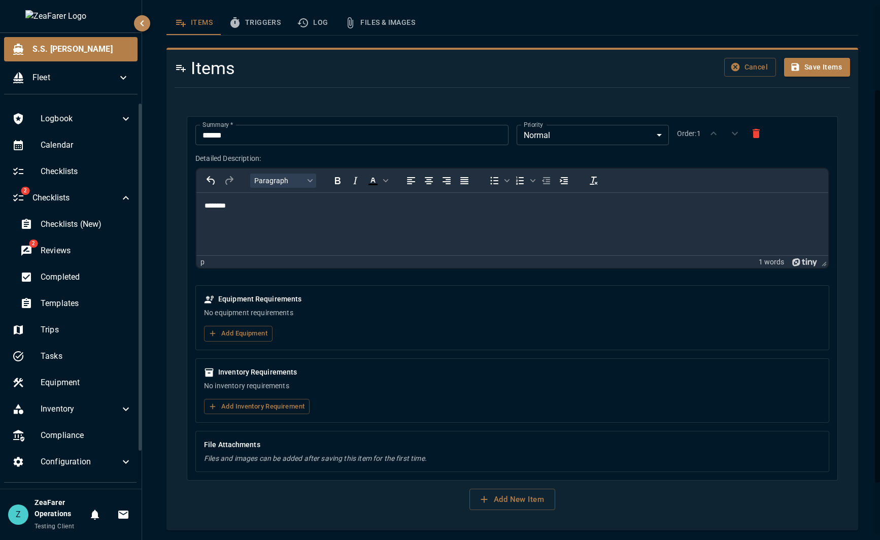
scroll to position [189, 0]
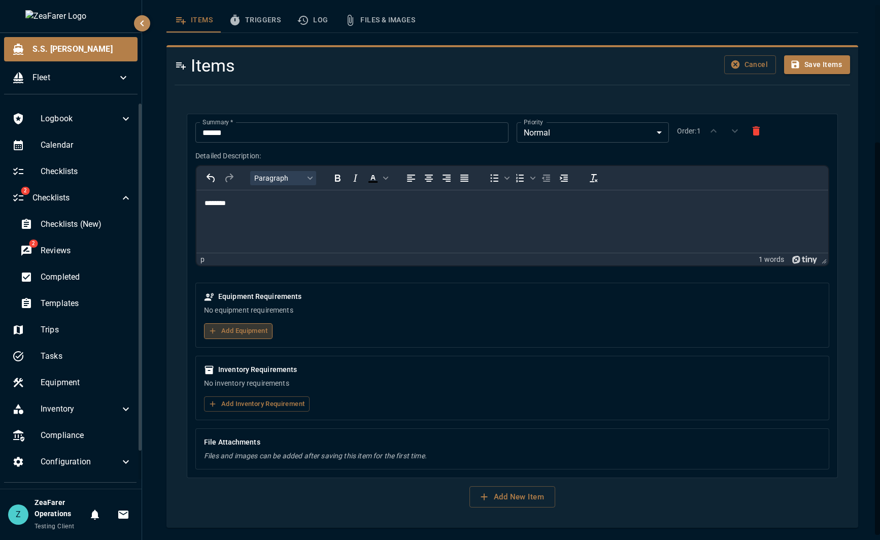
click at [241, 333] on button "Add Equipment" at bounding box center [238, 331] width 68 height 16
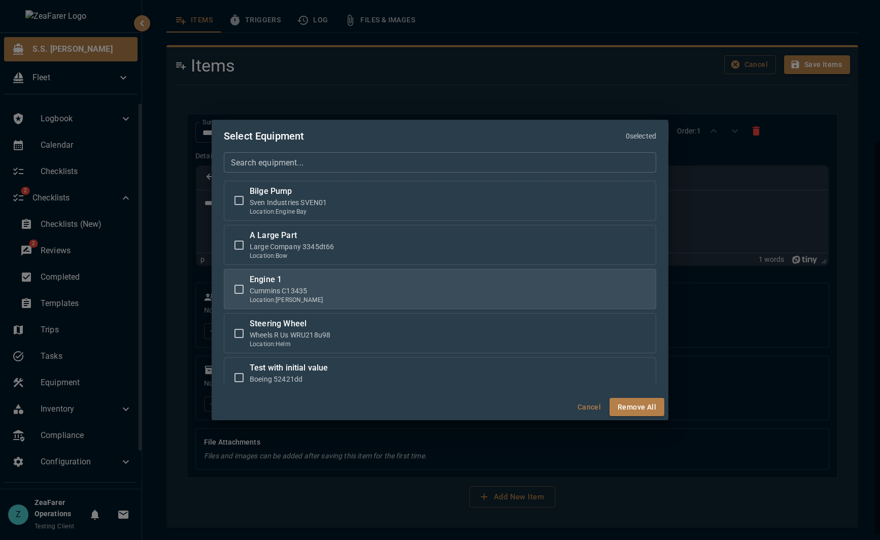
click at [315, 277] on label "Engine 1 Cummins C13435 Location: [PERSON_NAME]" at bounding box center [439, 288] width 423 height 31
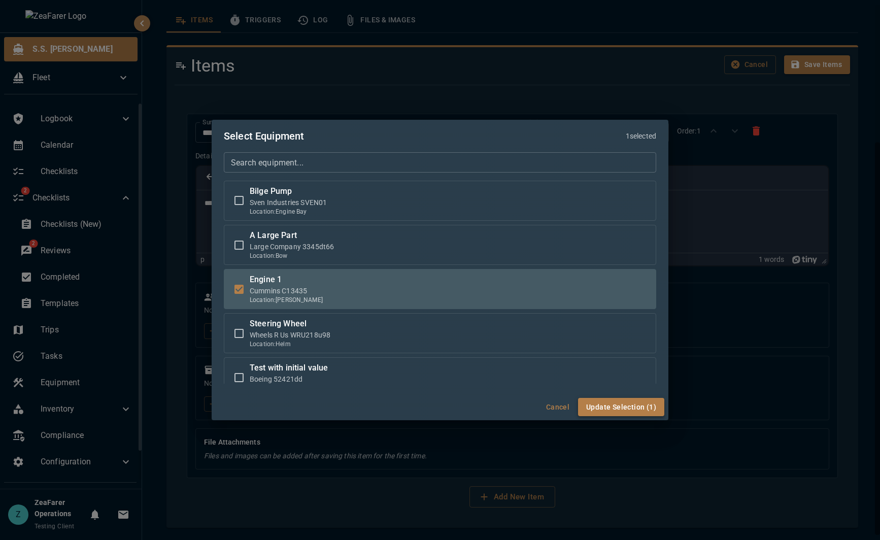
click at [635, 409] on button "Update Selection (1)" at bounding box center [621, 407] width 86 height 19
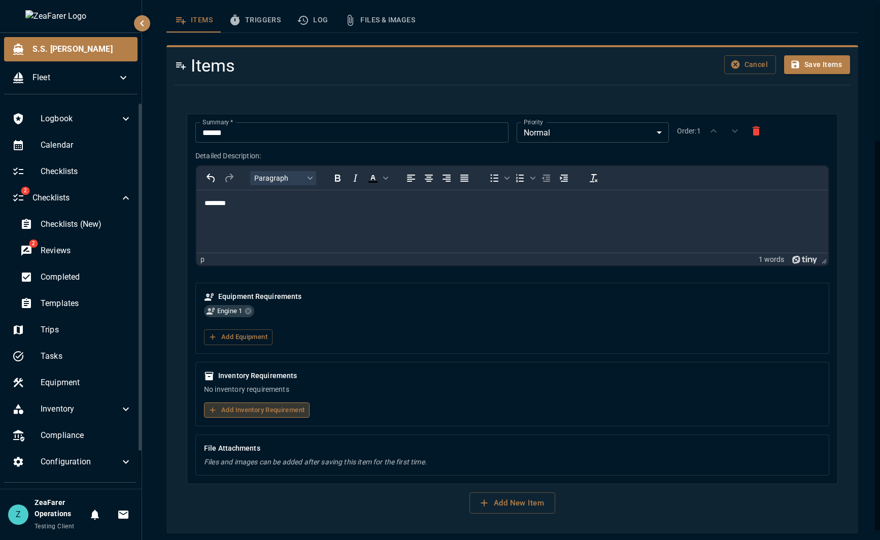
click at [255, 406] on button "Add Inventory Requirement" at bounding box center [257, 410] width 106 height 16
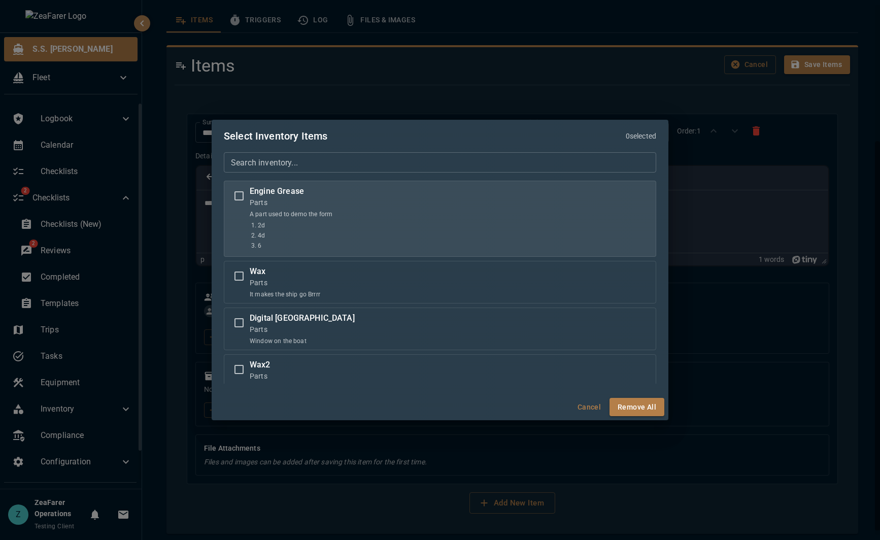
click at [288, 207] on div "Engine Grease Parts A part used to demo the form 2d 4d 6" at bounding box center [291, 217] width 83 height 65
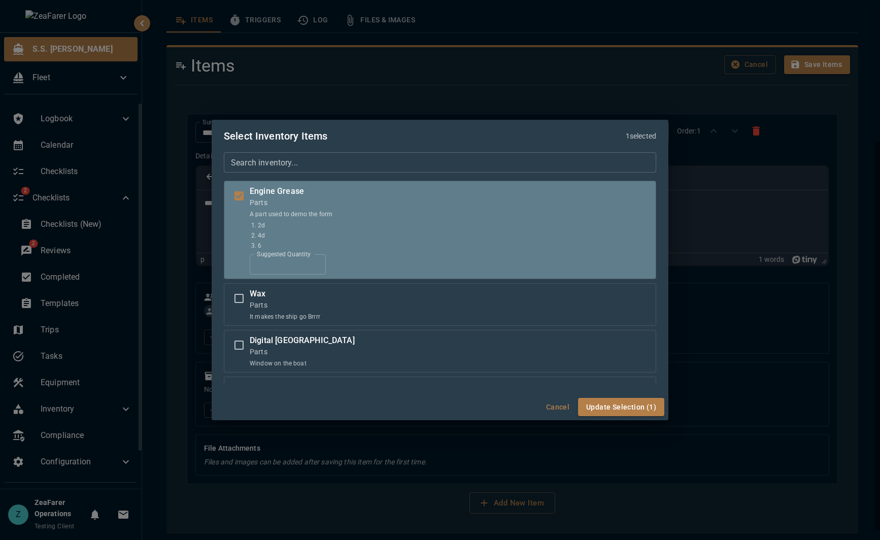
click at [310, 271] on input "*" at bounding box center [288, 264] width 76 height 20
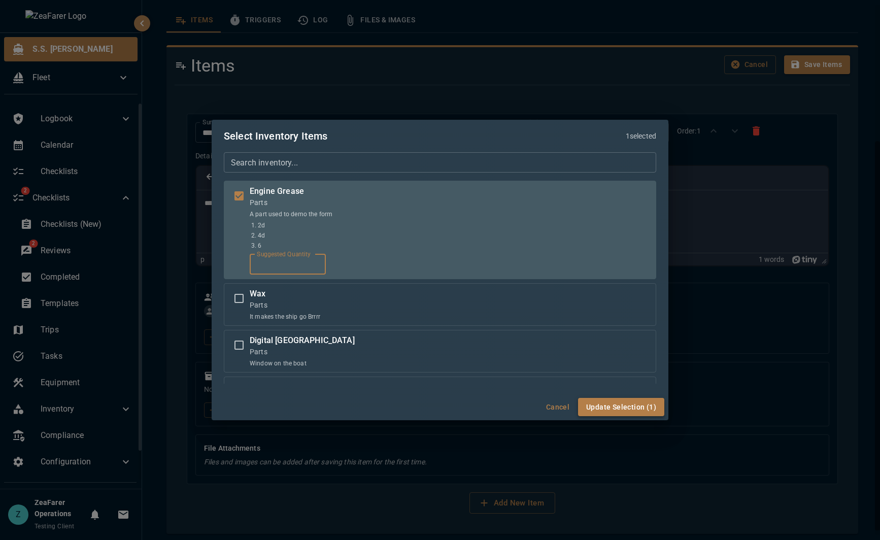
type input "**"
click at [606, 410] on button "Update Selection (1)" at bounding box center [621, 407] width 86 height 19
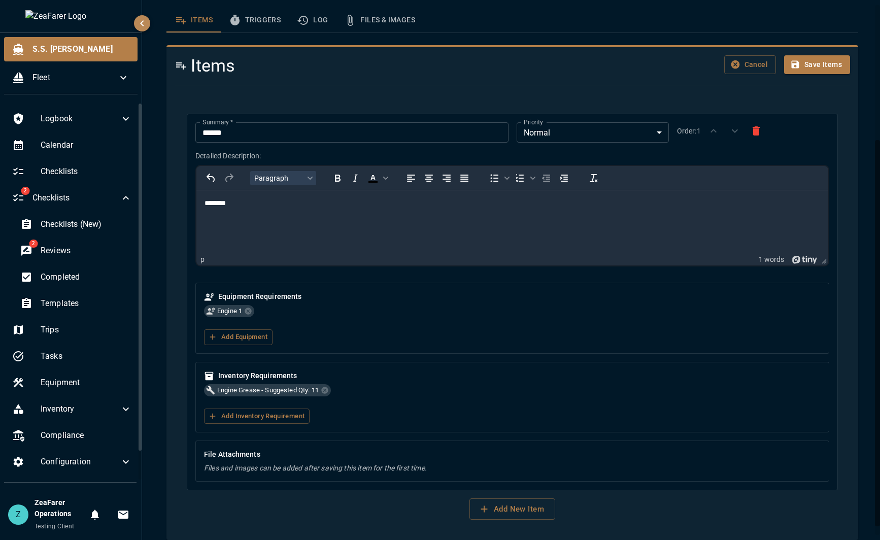
drag, startPoint x: 512, startPoint y: 506, endPoint x: 771, endPoint y: 158, distance: 433.6
click at [716, 440] on div "Summary   * ****** Summary   * Priority Normal * Priority Order: 1 Detailed Des…" at bounding box center [511, 316] width 675 height 430
click at [813, 64] on button "Save Items" at bounding box center [817, 64] width 66 height 19
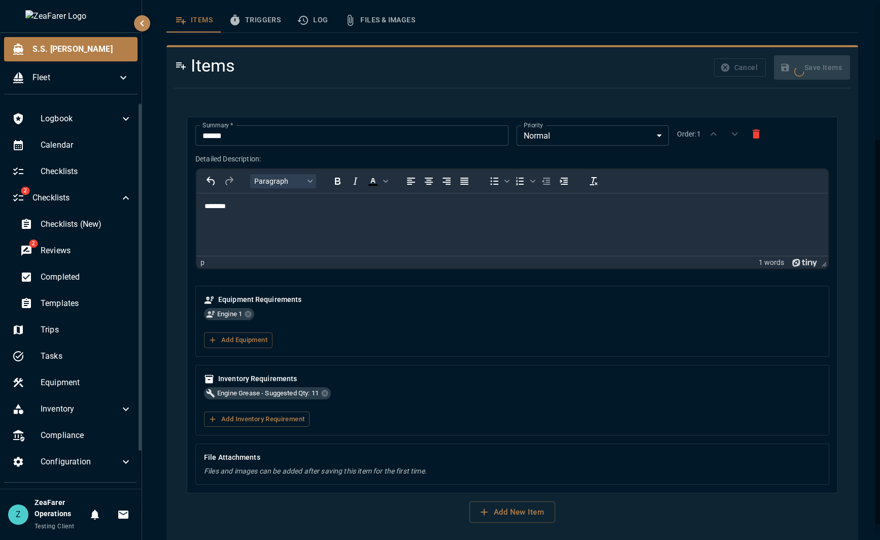
scroll to position [0, 0]
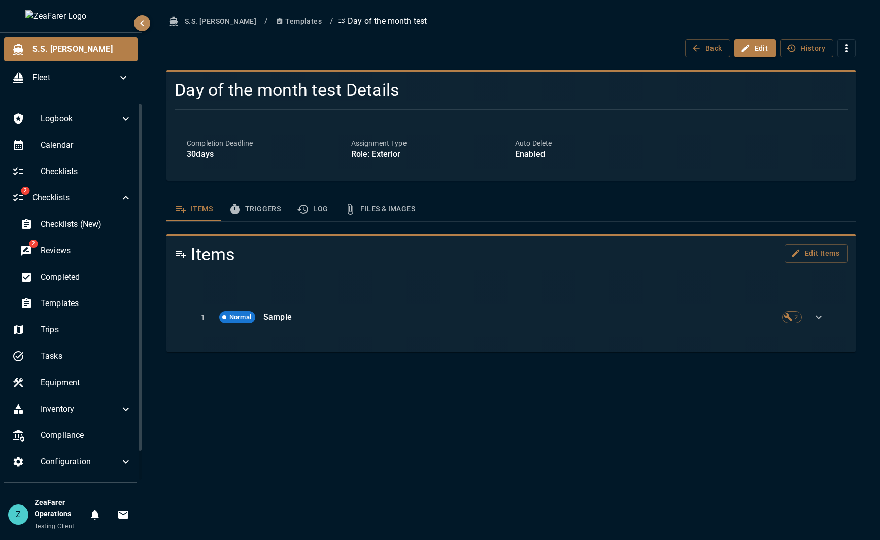
click at [265, 210] on button "Triggers" at bounding box center [255, 209] width 68 height 24
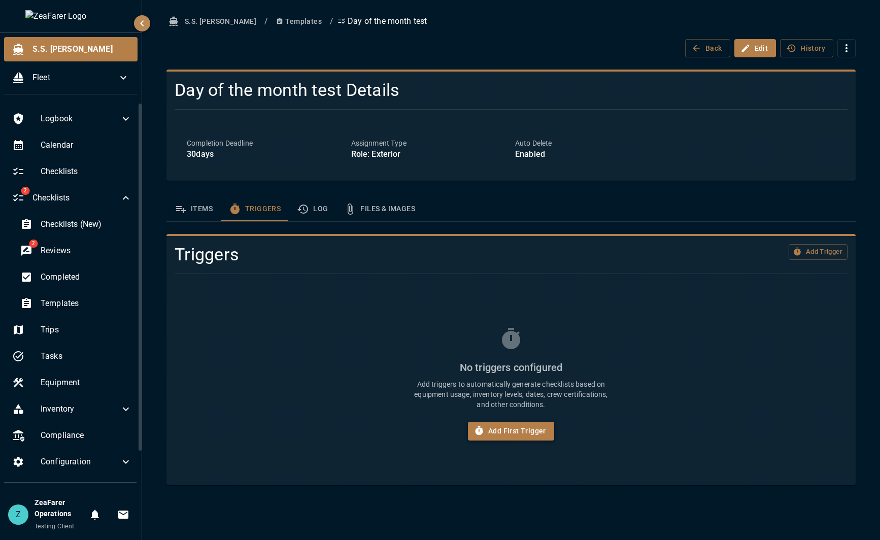
click at [501, 426] on button "Add First Trigger" at bounding box center [511, 430] width 86 height 19
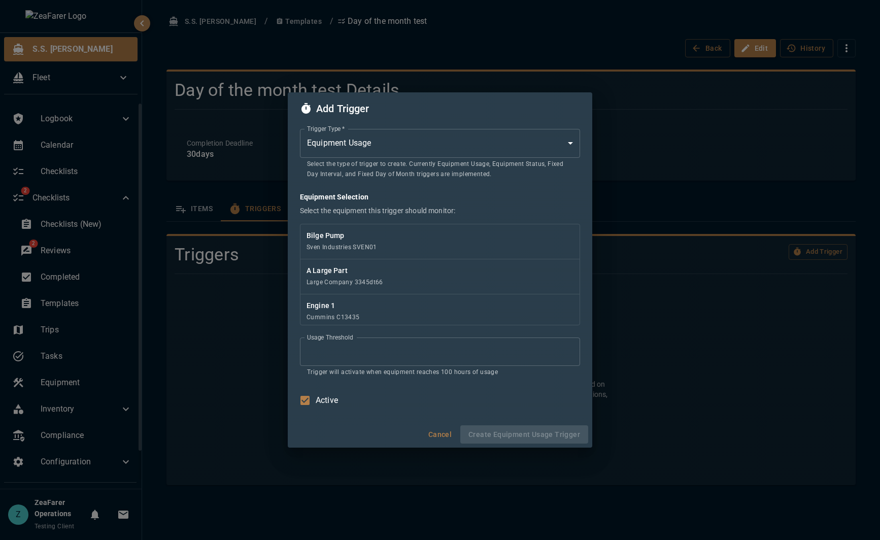
click at [441, 140] on body "S.S. [PERSON_NAME] Fleet Logbook Calendar Checklists 2 Checklists Checklists (N…" at bounding box center [440, 270] width 880 height 540
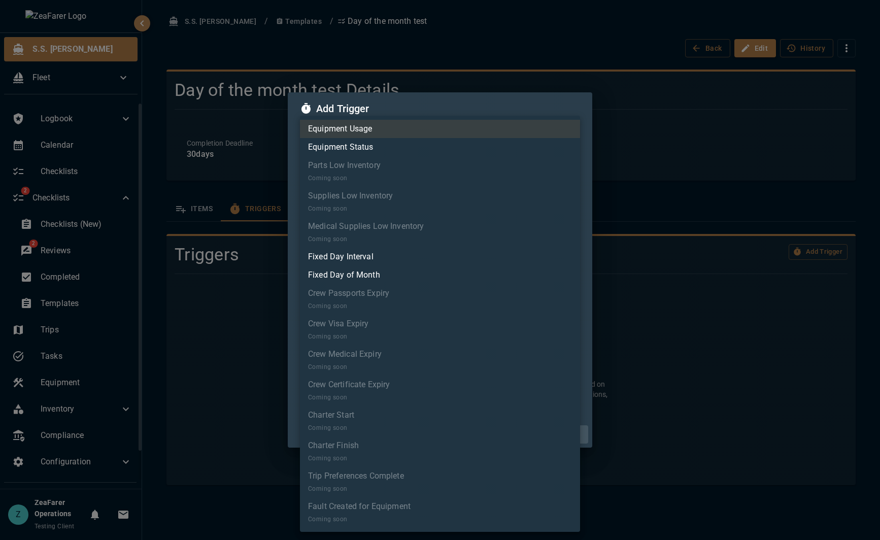
drag, startPoint x: 411, startPoint y: 258, endPoint x: 419, endPoint y: 270, distance: 14.8
click at [419, 270] on ul "Equipment Usage Equipment Status Parts Low Inventory Coming soon Supplies Low I…" at bounding box center [440, 324] width 280 height 416
click at [413, 280] on li "Fixed Day of Month" at bounding box center [440, 275] width 280 height 18
type input "*"
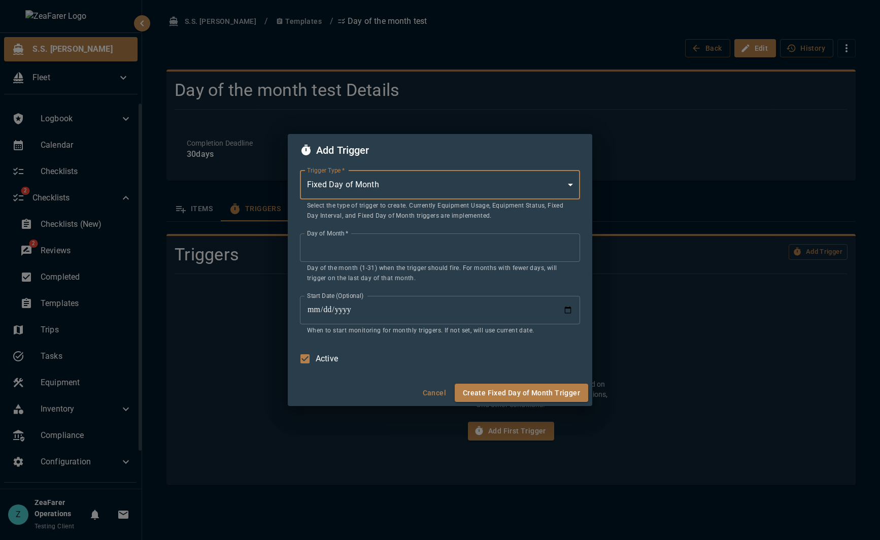
click at [348, 245] on input "*" at bounding box center [440, 247] width 280 height 28
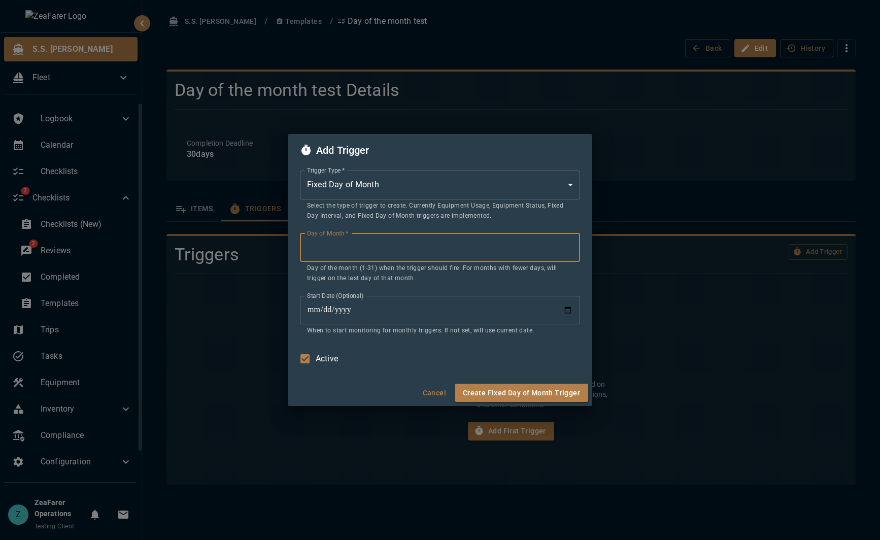
click at [348, 245] on input "*" at bounding box center [440, 247] width 280 height 28
type input "**"
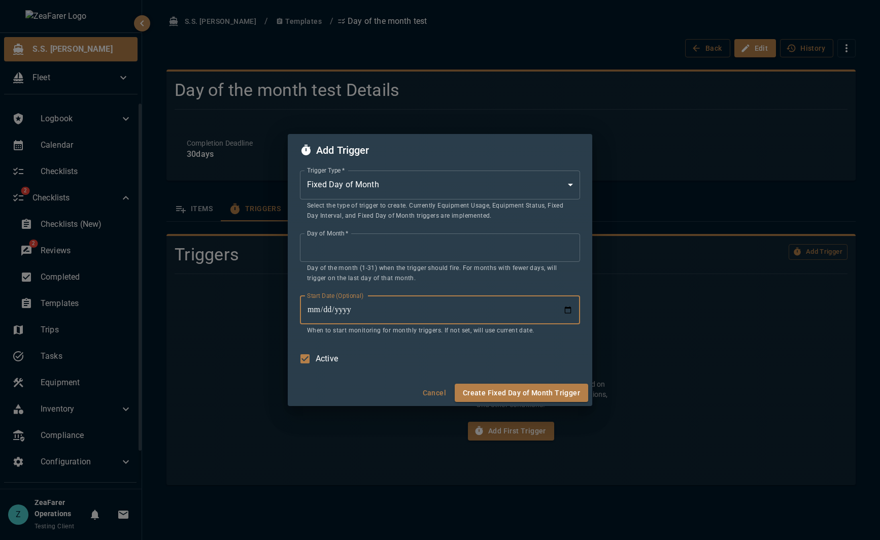
click at [450, 313] on input "Start Date (Optional)" at bounding box center [440, 310] width 280 height 28
click at [569, 307] on input "Start Date (Optional)" at bounding box center [440, 310] width 280 height 28
type input "**********"
click at [529, 394] on button "Create Fixed Day of Month Trigger" at bounding box center [520, 392] width 133 height 19
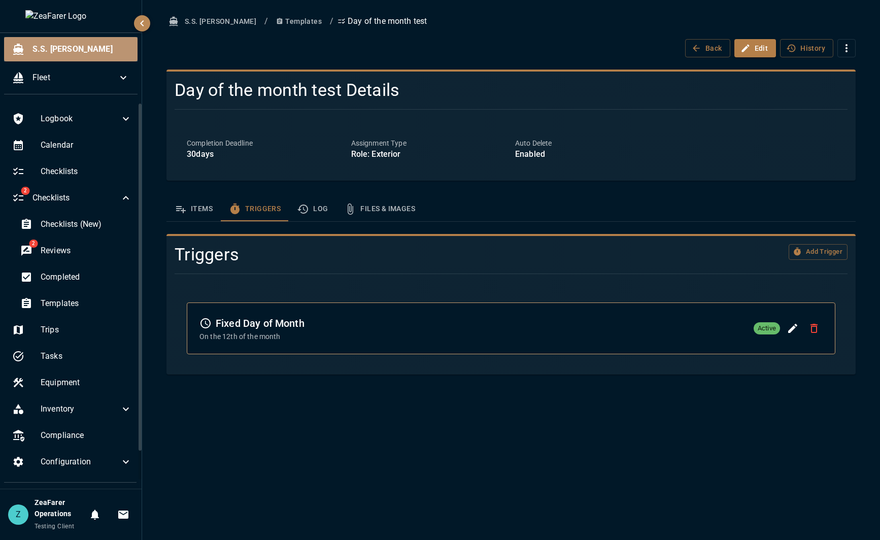
click at [81, 44] on span "S.S. [PERSON_NAME]" at bounding box center [80, 49] width 97 height 12
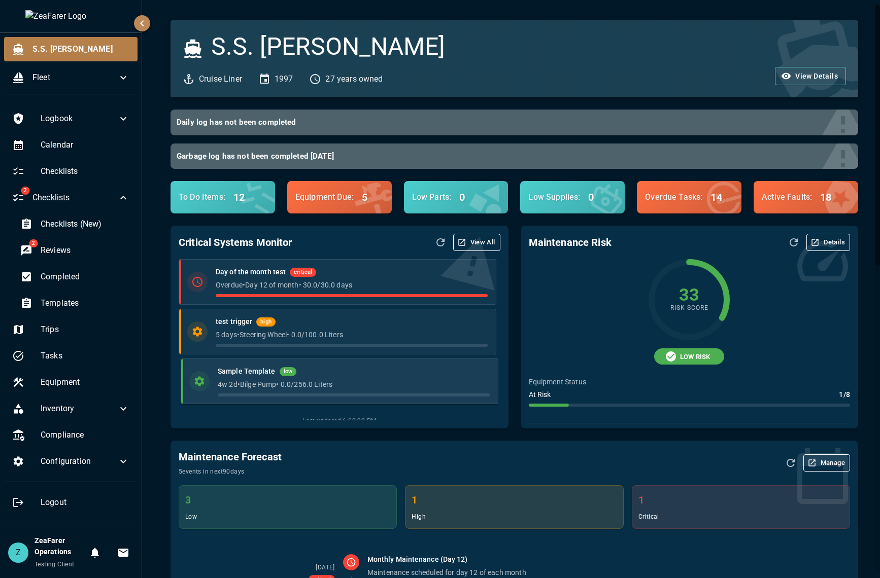
click at [401, 377] on div "Sample Template low" at bounding box center [353, 371] width 271 height 11
click at [323, 265] on li "Day of the month test critical Overdue • Day 12 of month • 30.0 / 30.0 days" at bounding box center [339, 282] width 317 height 46
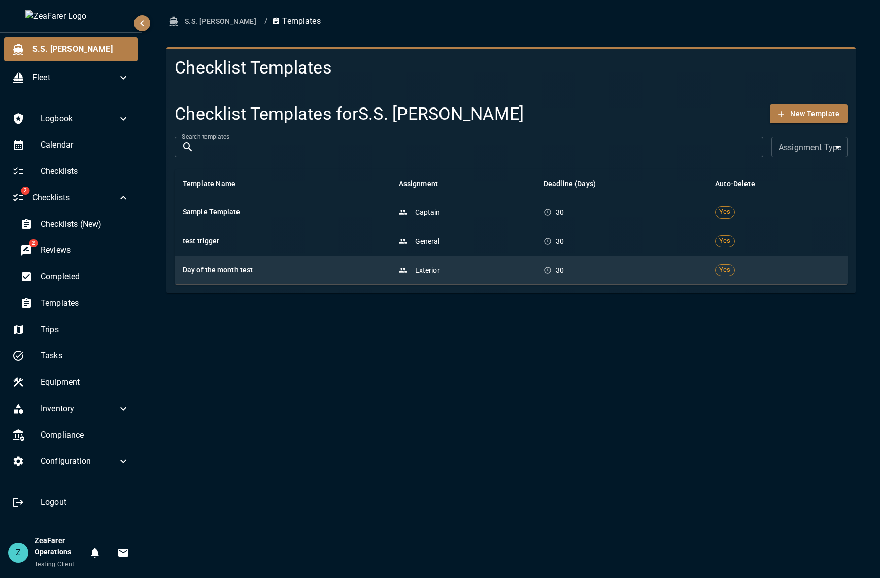
click at [263, 278] on td "Day of the month test" at bounding box center [282, 270] width 216 height 29
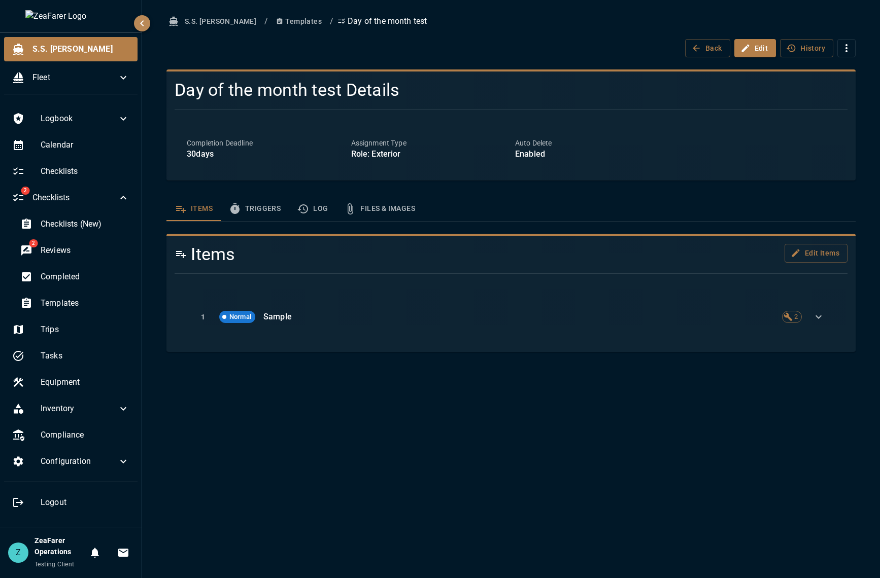
click at [259, 220] on button "Triggers" at bounding box center [255, 209] width 68 height 24
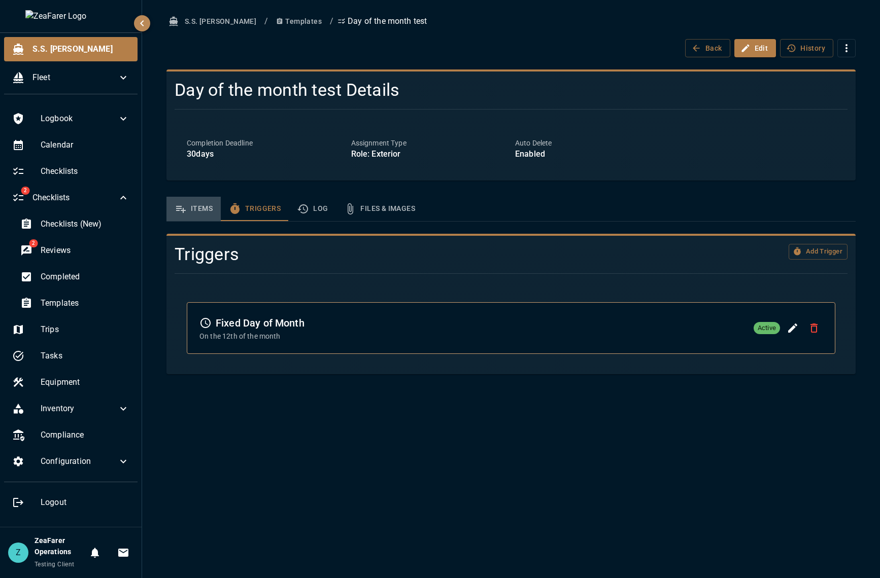
click at [183, 208] on icon "template sections" at bounding box center [180, 209] width 12 height 12
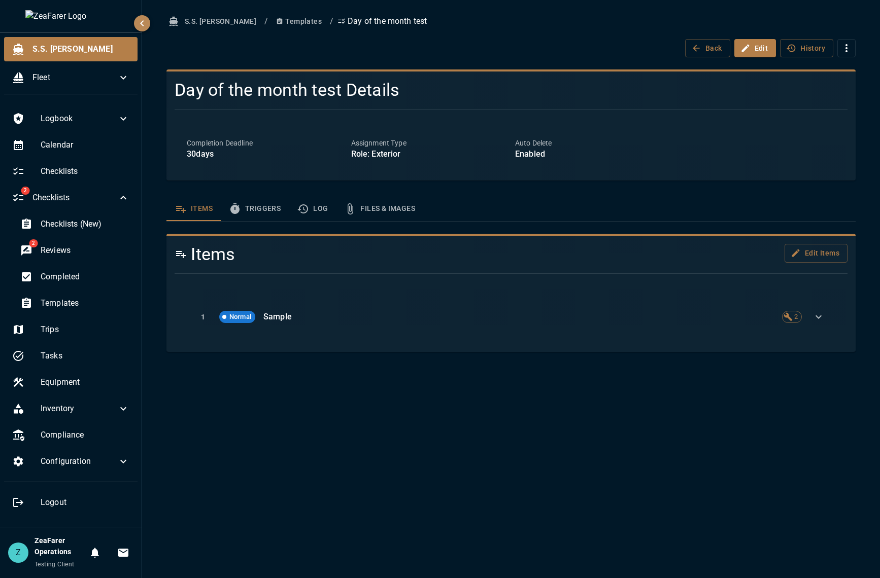
click at [309, 212] on button "Log" at bounding box center [312, 209] width 47 height 24
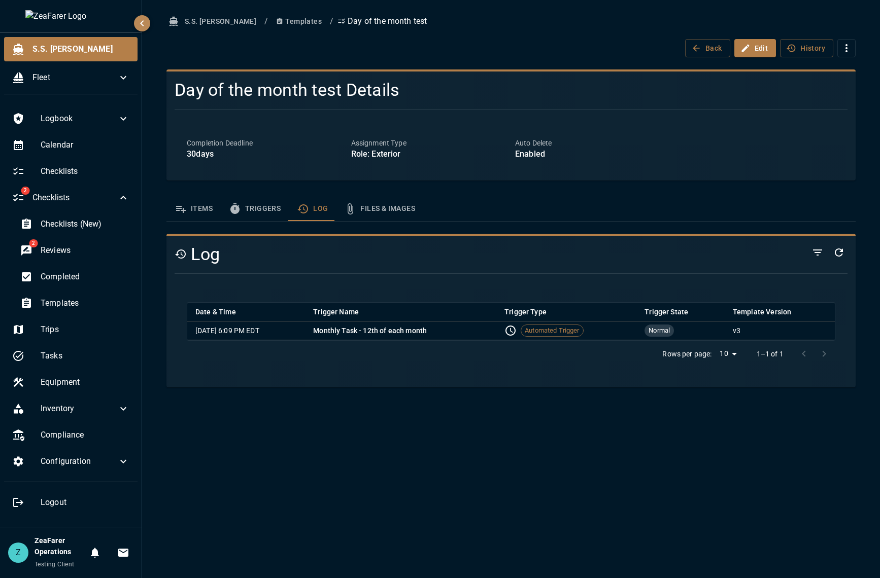
click at [240, 210] on icon "template sections" at bounding box center [235, 209] width 12 height 12
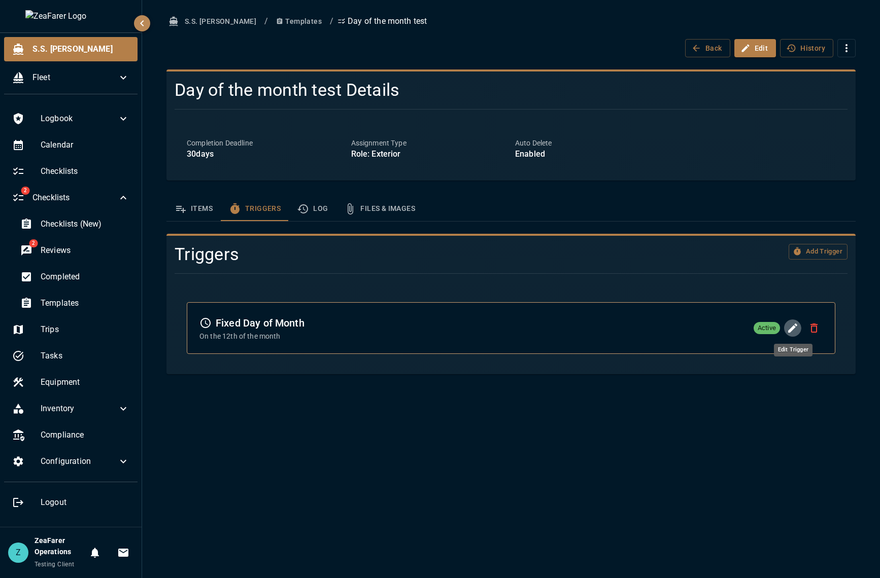
click at [797, 334] on icon "Edit Trigger" at bounding box center [792, 328] width 12 height 12
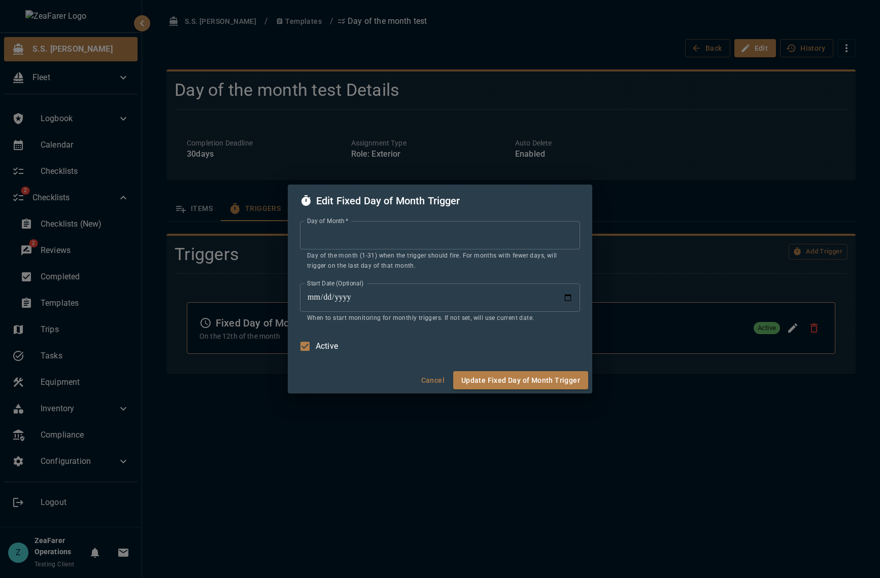
click at [428, 383] on button "Cancel" at bounding box center [432, 380] width 32 height 19
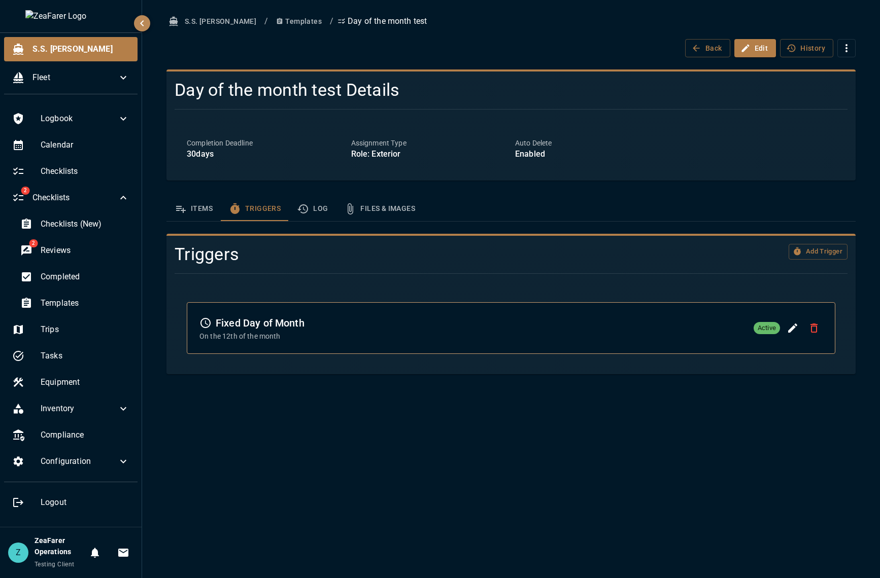
click at [817, 326] on icon "Delete Trigger" at bounding box center [813, 328] width 12 height 12
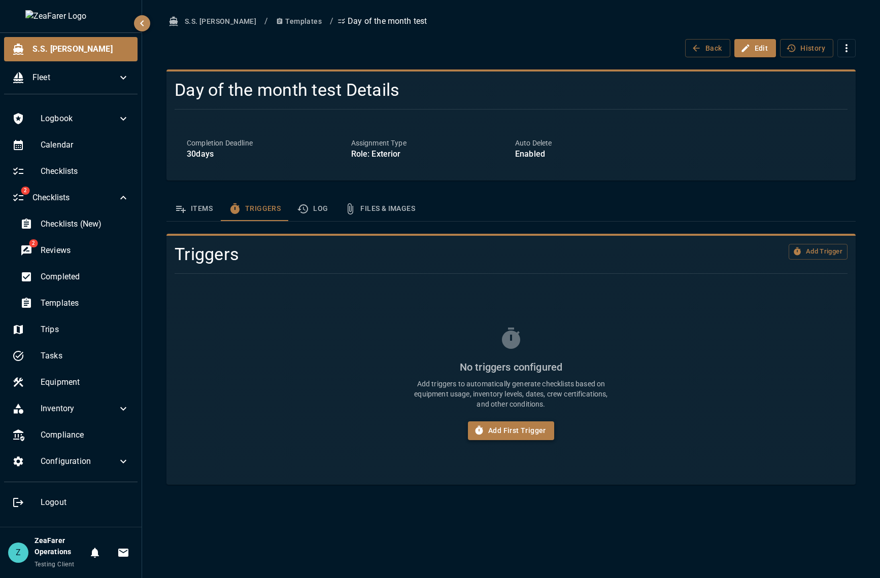
click at [516, 430] on button "Add First Trigger" at bounding box center [511, 430] width 86 height 19
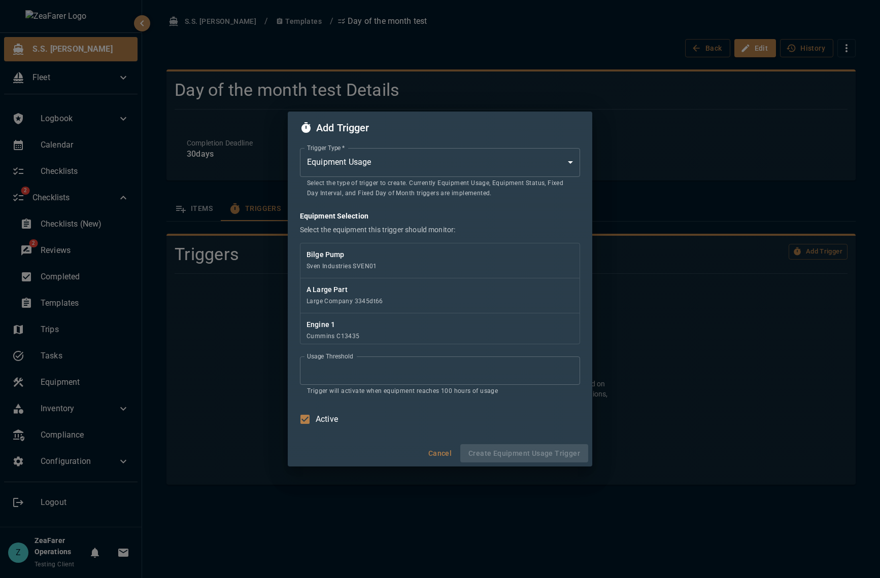
click at [373, 179] on p "Select the type of trigger to create. Currently Equipment Usage, Equipment Stat…" at bounding box center [440, 189] width 266 height 20
click at [385, 167] on body "S.S. [PERSON_NAME] Fleet Logbook Calendar Checklists 2 Checklists Checklists (N…" at bounding box center [440, 289] width 880 height 578
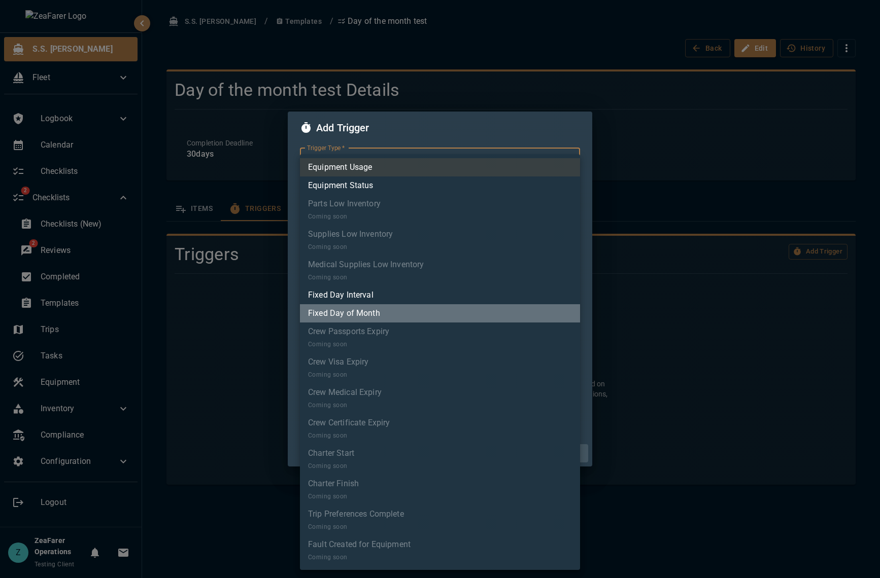
click at [389, 318] on li "Fixed Day of Month" at bounding box center [440, 313] width 280 height 18
type input "*"
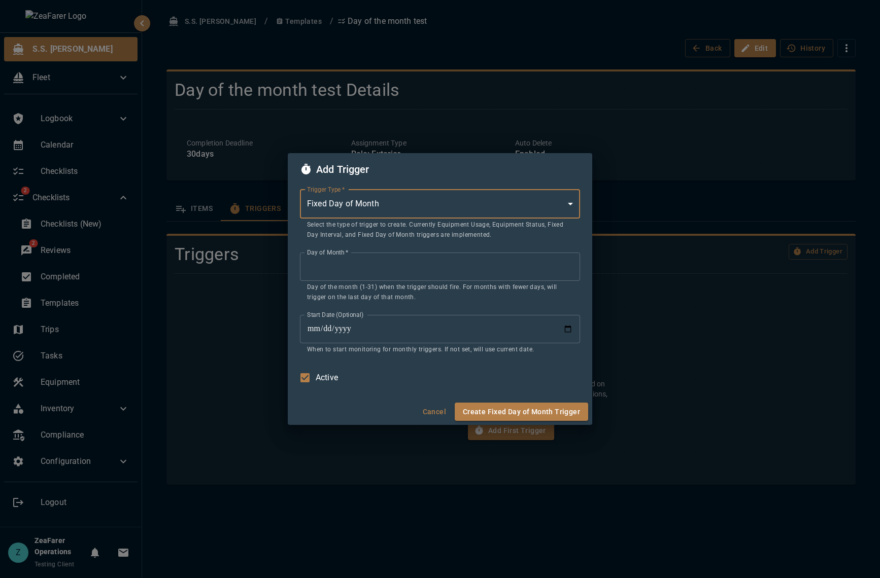
click at [377, 261] on input "*" at bounding box center [440, 267] width 280 height 28
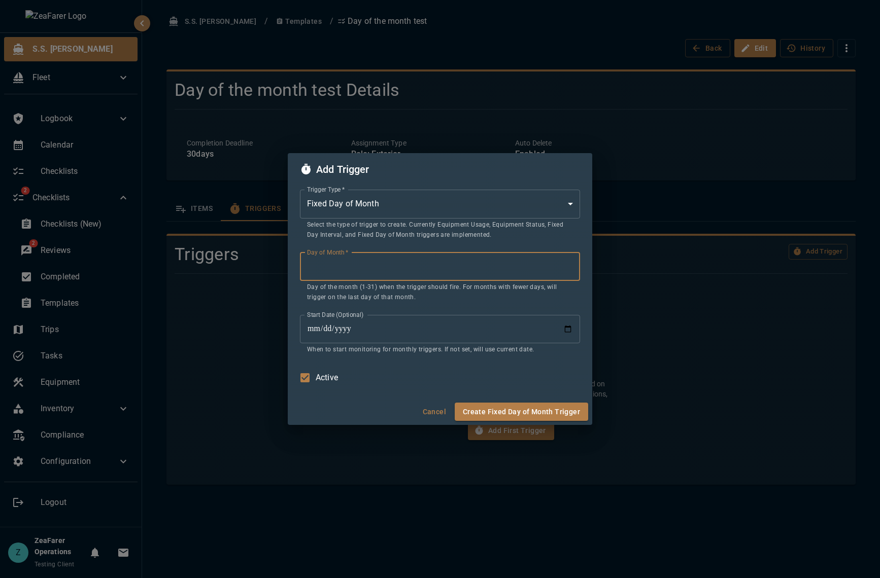
type input "**"
click at [576, 327] on input "Start Date (Optional)" at bounding box center [440, 329] width 280 height 28
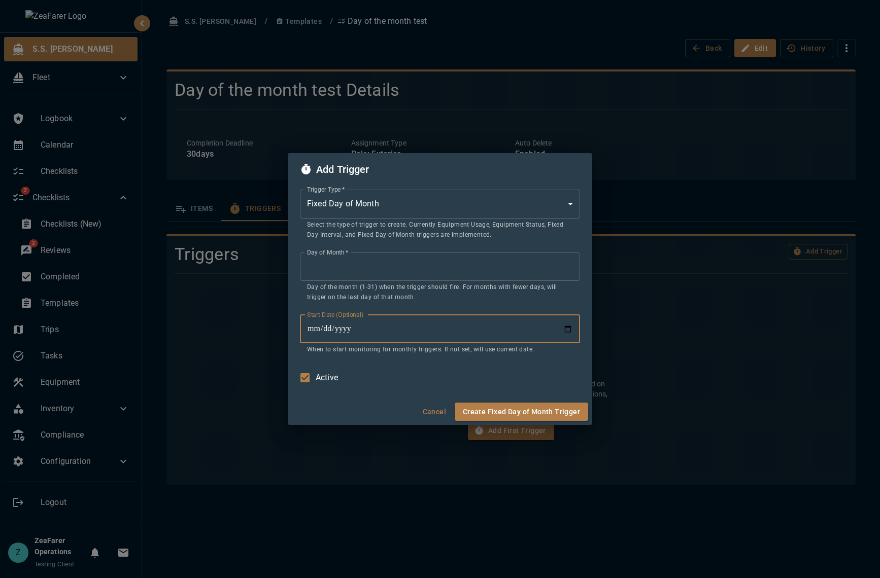
click at [571, 328] on input "Start Date (Optional)" at bounding box center [440, 329] width 280 height 28
type input "**********"
click at [370, 333] on input "**********" at bounding box center [440, 329] width 280 height 28
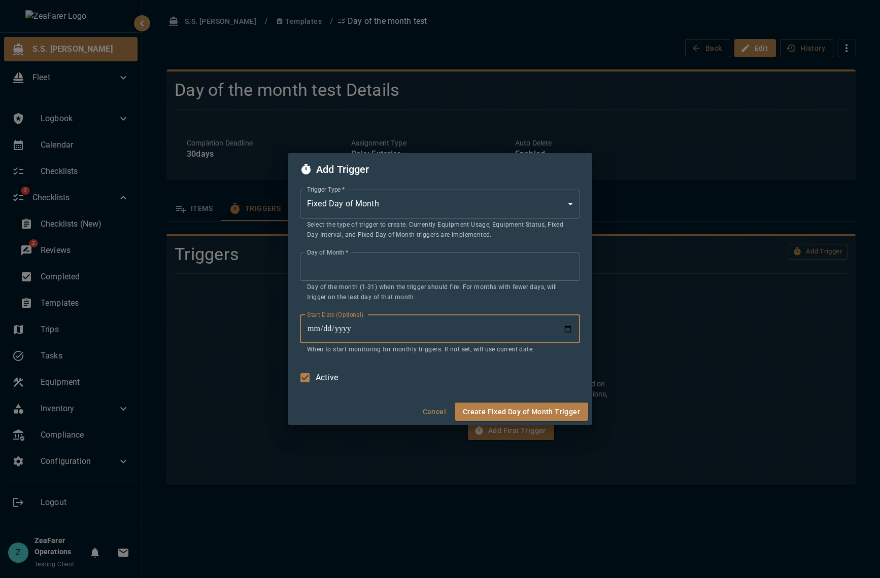
click at [363, 328] on input "**********" at bounding box center [440, 329] width 280 height 28
click at [572, 329] on input "**********" at bounding box center [440, 329] width 280 height 28
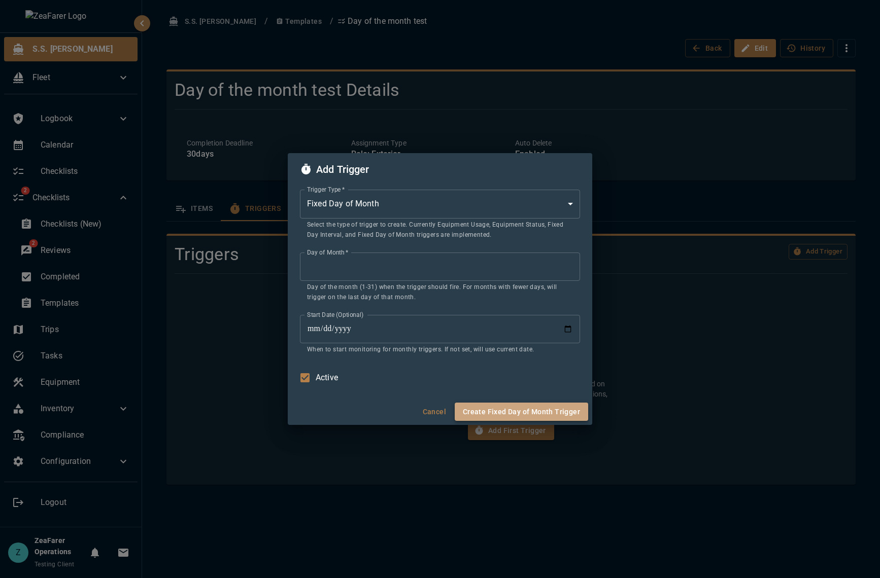
click at [555, 411] on button "Create Fixed Day of Month Trigger" at bounding box center [520, 412] width 133 height 19
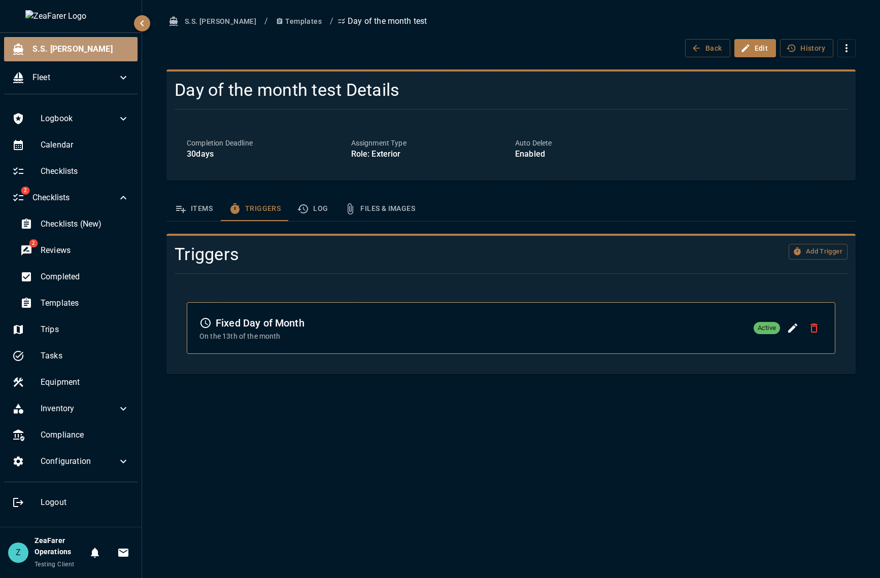
click at [81, 52] on span "S.S. [PERSON_NAME]" at bounding box center [80, 49] width 97 height 12
